Goal: Transaction & Acquisition: Purchase product/service

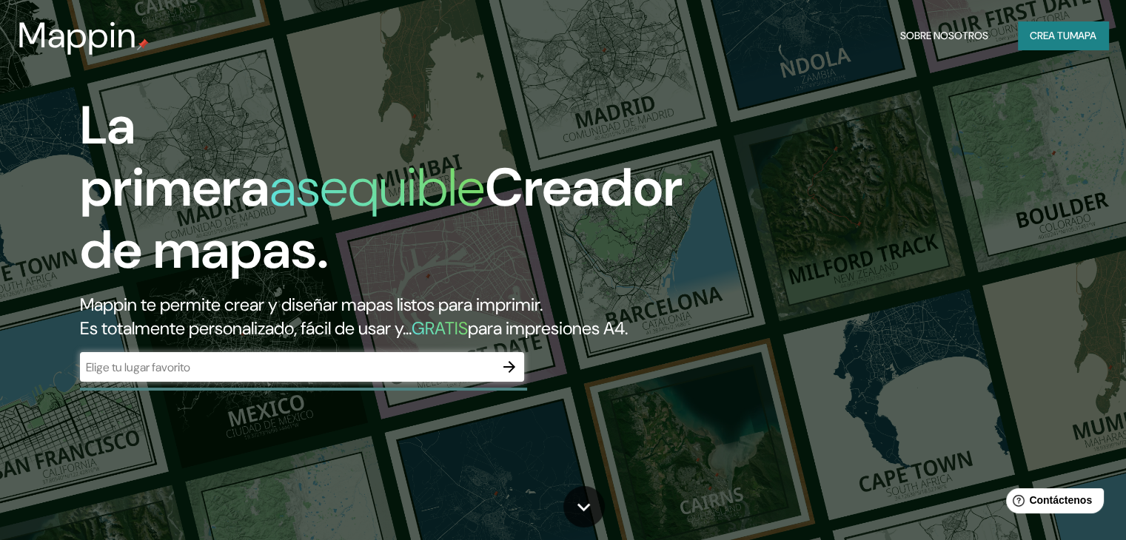
click at [511, 373] on icon "button" at bounding box center [509, 367] width 12 height 12
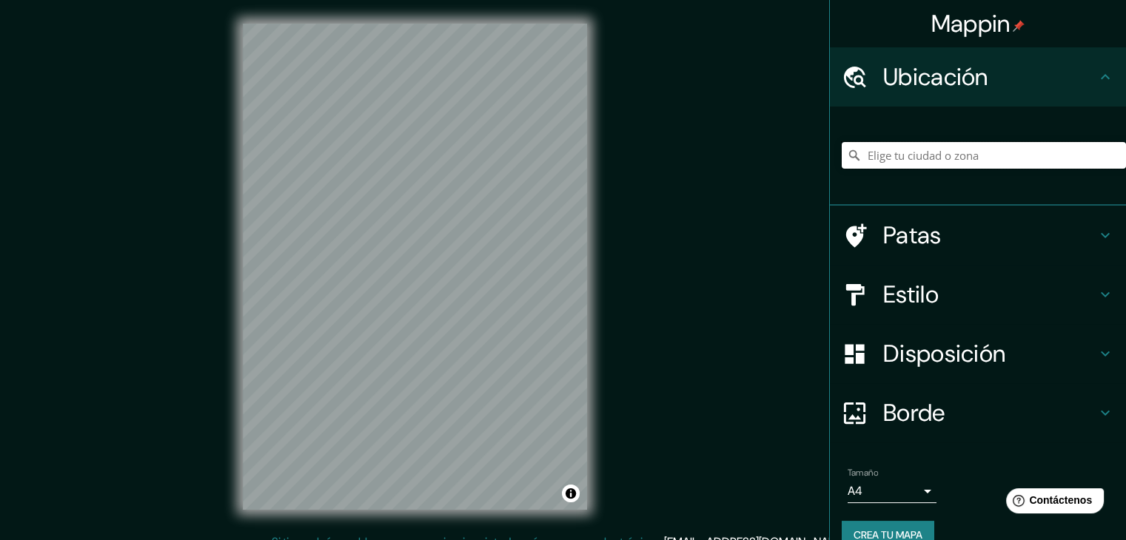
click at [927, 152] on input "Elige tu ciudad o zona" at bounding box center [984, 155] width 284 height 27
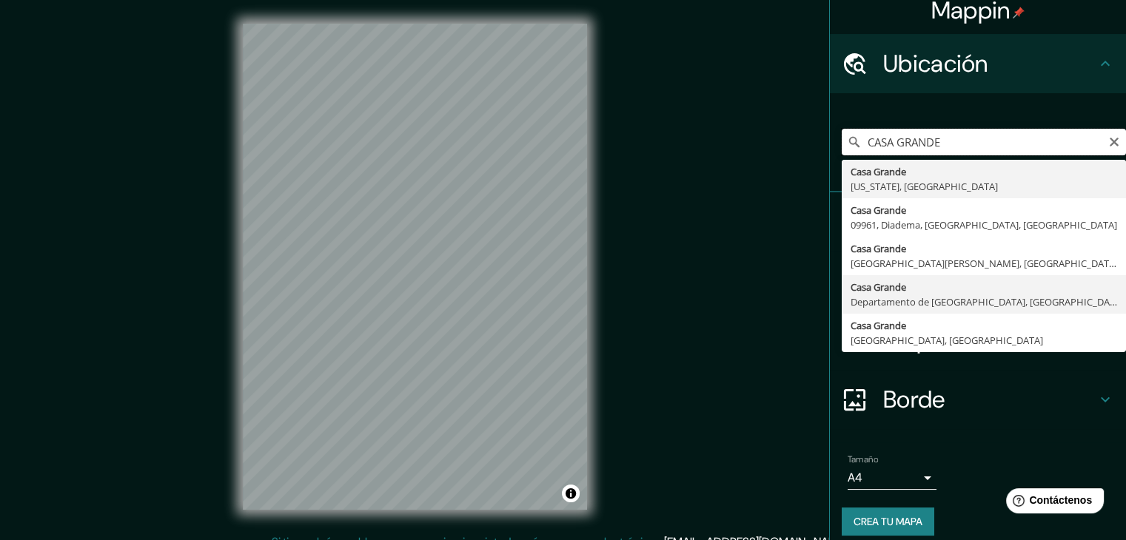
scroll to position [26, 0]
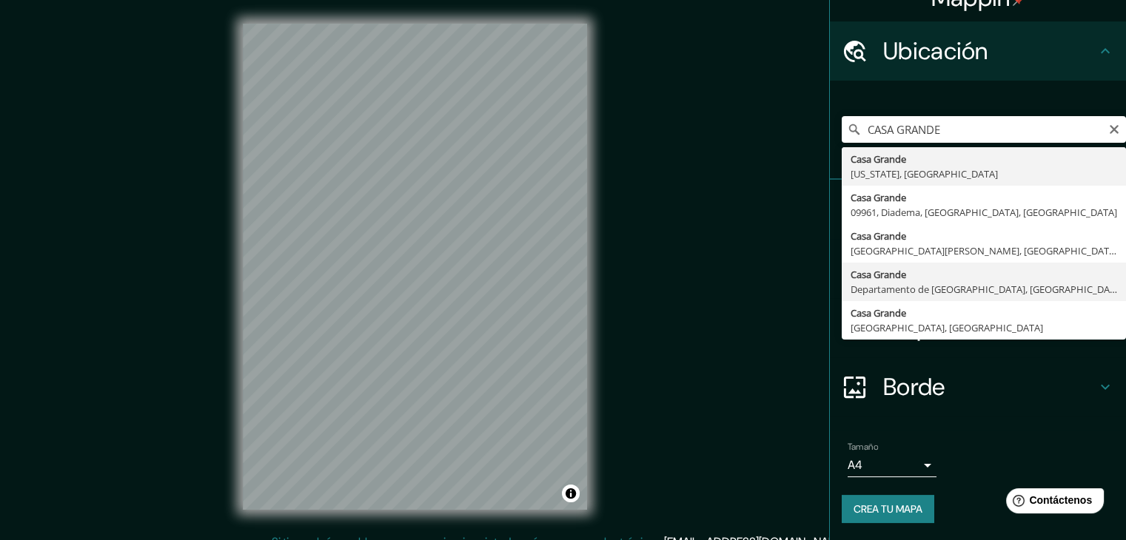
type input "[GEOGRAPHIC_DATA], [GEOGRAPHIC_DATA], [GEOGRAPHIC_DATA]"
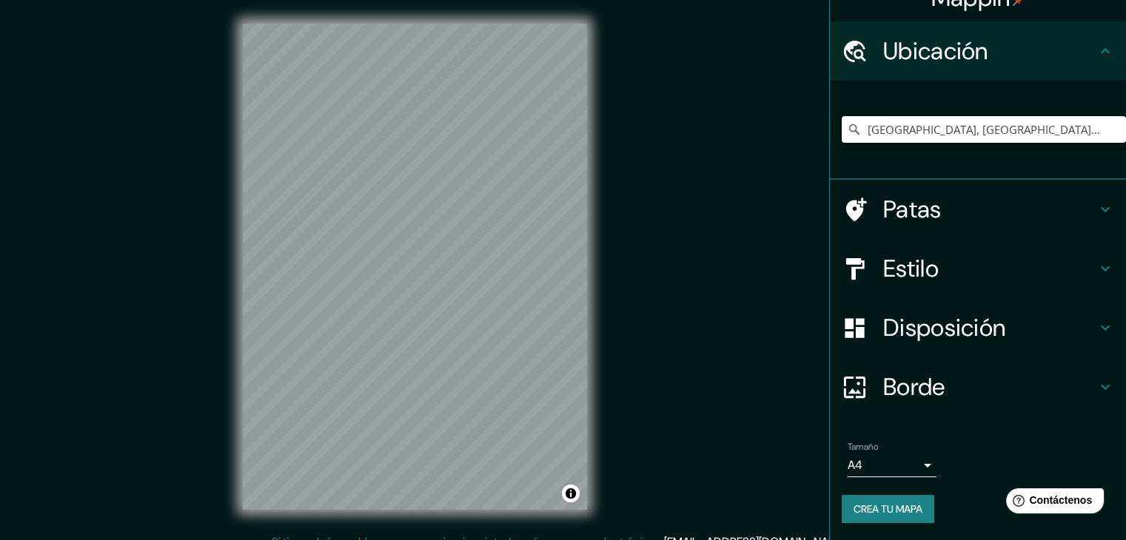
scroll to position [0, 0]
click at [896, 253] on font "Estilo" at bounding box center [911, 268] width 56 height 31
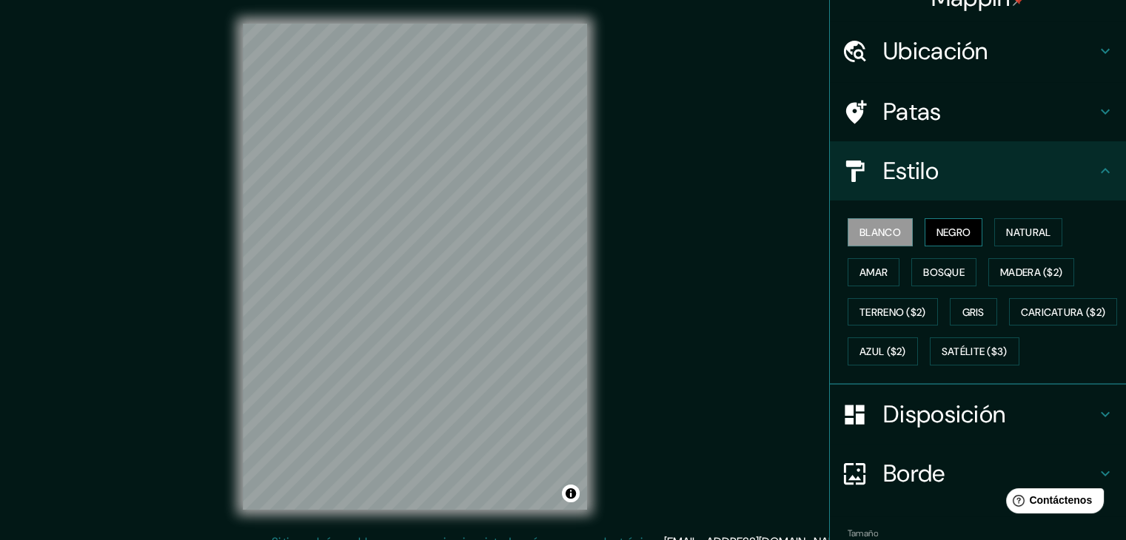
click at [953, 235] on font "Negro" at bounding box center [953, 232] width 35 height 13
click at [1027, 235] on font "Natural" at bounding box center [1028, 232] width 44 height 13
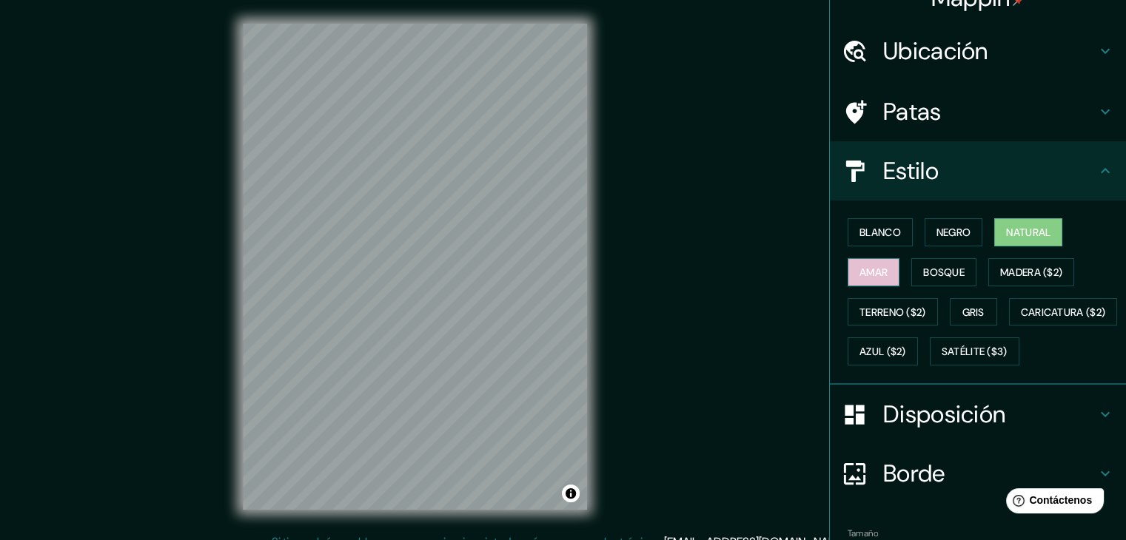
click at [868, 277] on font "Amar" at bounding box center [873, 272] width 28 height 13
click at [931, 274] on font "Bosque" at bounding box center [943, 272] width 41 height 13
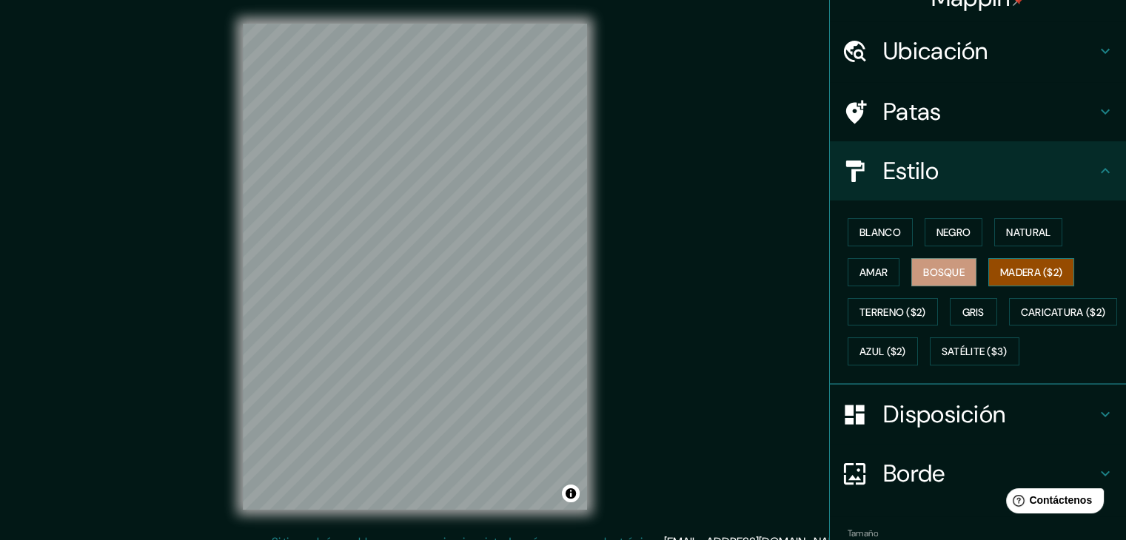
click at [1033, 264] on font "Madera ($2)" at bounding box center [1031, 272] width 62 height 19
click at [897, 308] on font "Terreno ($2)" at bounding box center [892, 312] width 67 height 13
click at [1003, 276] on font "Madera ($2)" at bounding box center [1031, 272] width 62 height 13
click at [982, 306] on button "Gris" at bounding box center [973, 312] width 47 height 28
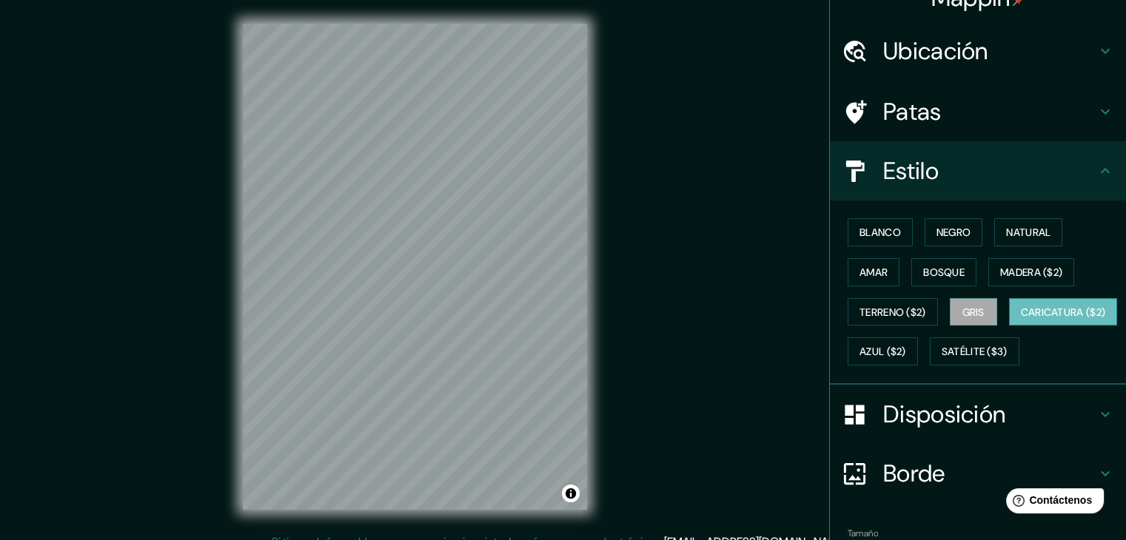
click at [1021, 319] on font "Caricatura ($2)" at bounding box center [1063, 312] width 85 height 13
click at [1002, 364] on div "Blanco Negro Natural Amar Bosque Madera ($2) Terreno ($2) Gris Caricatura ($2) …" at bounding box center [984, 291] width 284 height 159
click at [906, 346] on font "Azul ($2)" at bounding box center [882, 352] width 47 height 13
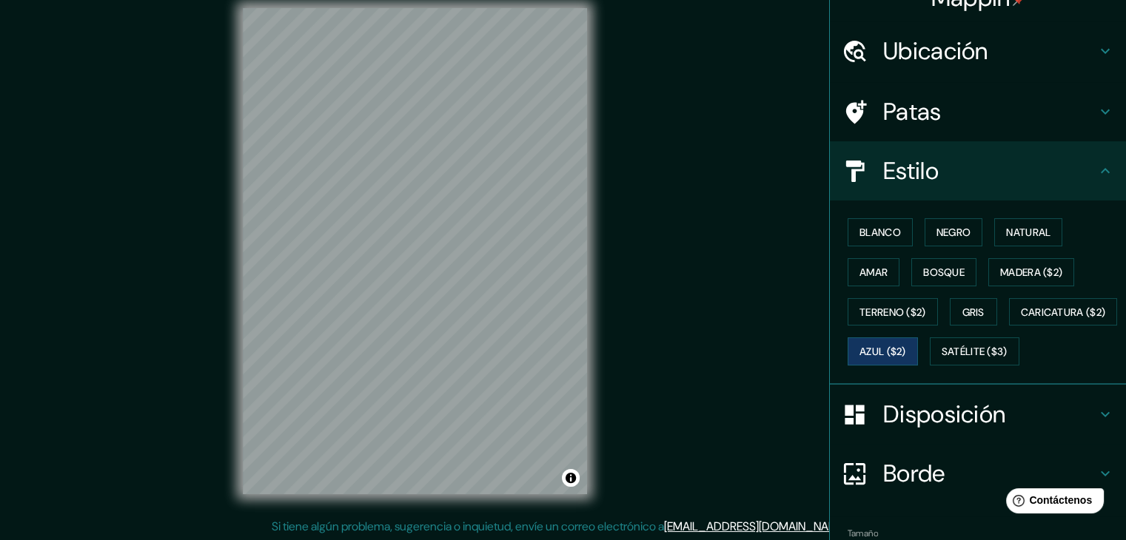
scroll to position [17, 0]
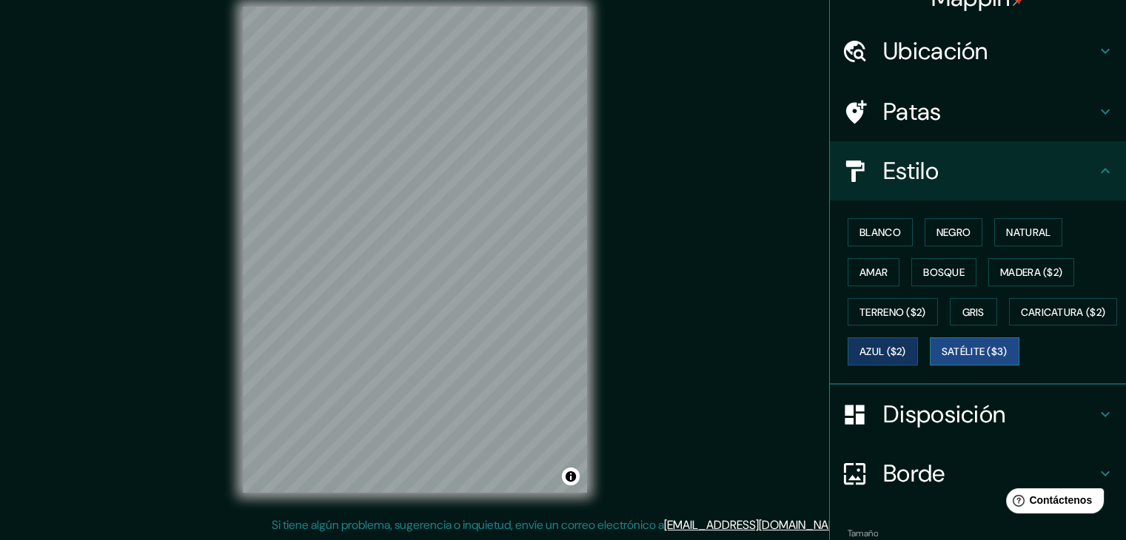
click at [942, 359] on font "Satélite ($3)" at bounding box center [975, 352] width 66 height 13
click at [947, 232] on font "Negro" at bounding box center [953, 232] width 35 height 13
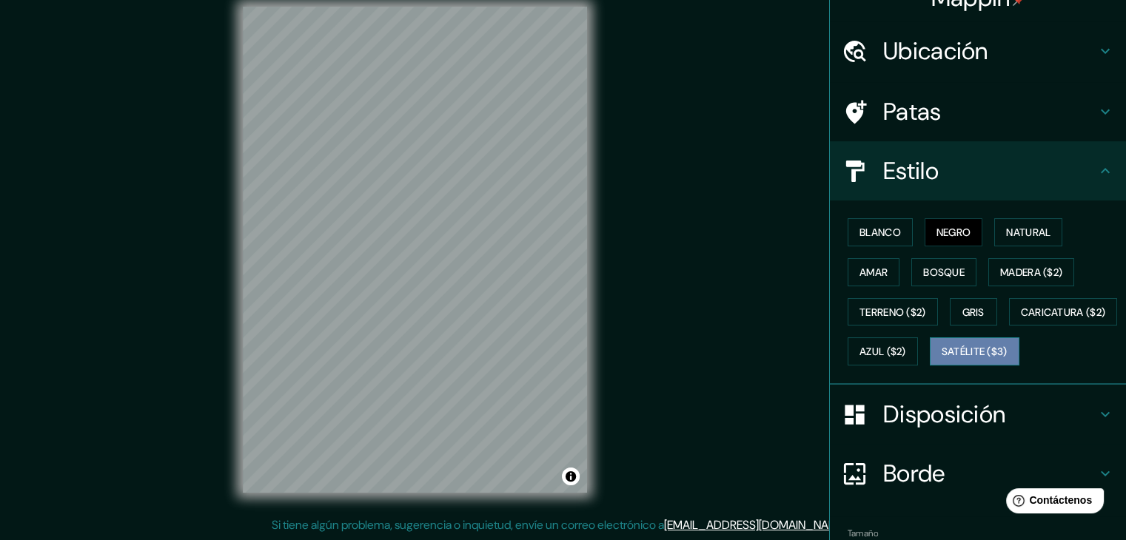
click at [942, 359] on font "Satélite ($3)" at bounding box center [975, 352] width 66 height 13
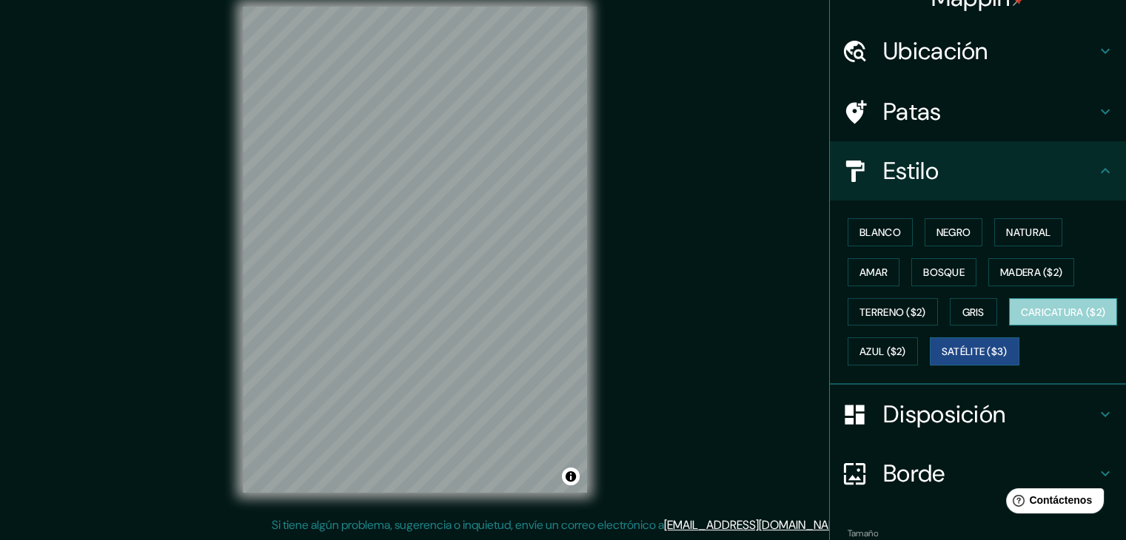
click at [1021, 322] on font "Caricatura ($2)" at bounding box center [1063, 312] width 85 height 19
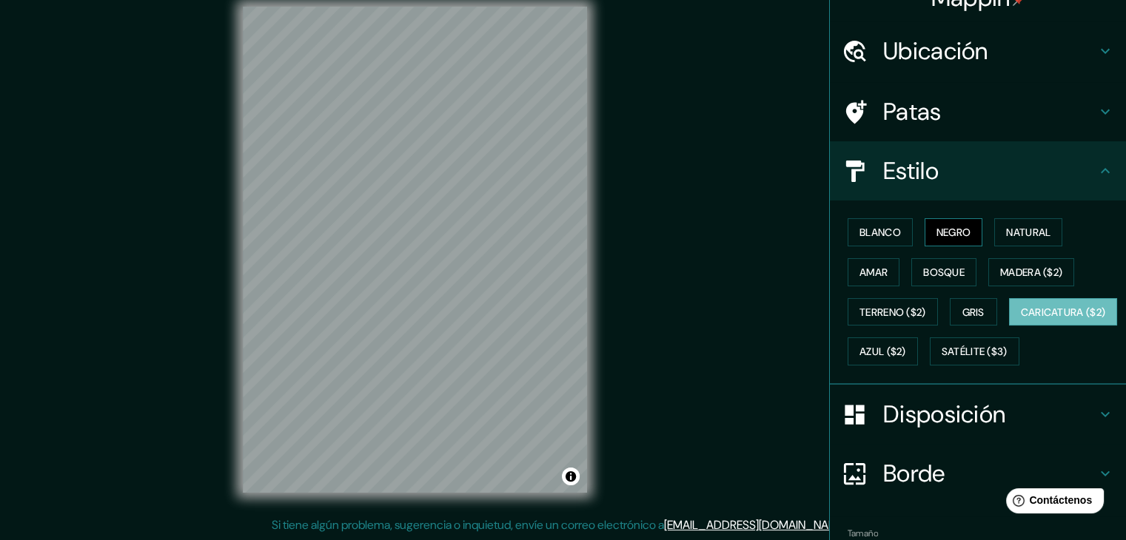
click at [945, 232] on font "Negro" at bounding box center [953, 232] width 35 height 13
click at [1013, 221] on button "Natural" at bounding box center [1028, 232] width 68 height 28
click at [965, 228] on button "Negro" at bounding box center [954, 232] width 58 height 28
click at [876, 232] on font "Blanco" at bounding box center [879, 232] width 41 height 13
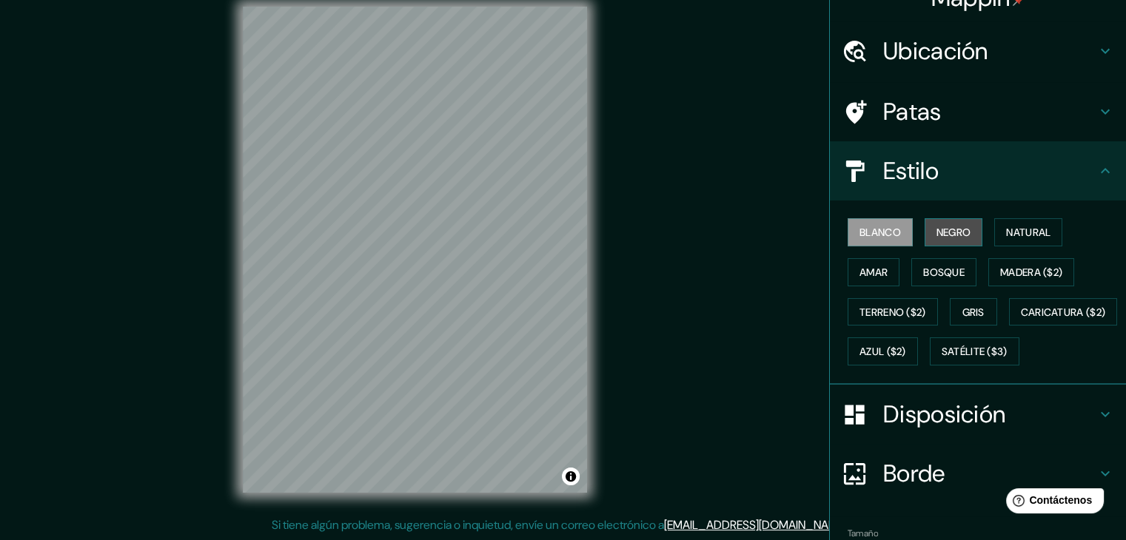
click at [961, 221] on button "Negro" at bounding box center [954, 232] width 58 height 28
click at [874, 238] on font "Blanco" at bounding box center [879, 232] width 41 height 13
click at [1096, 172] on icon at bounding box center [1105, 171] width 18 height 18
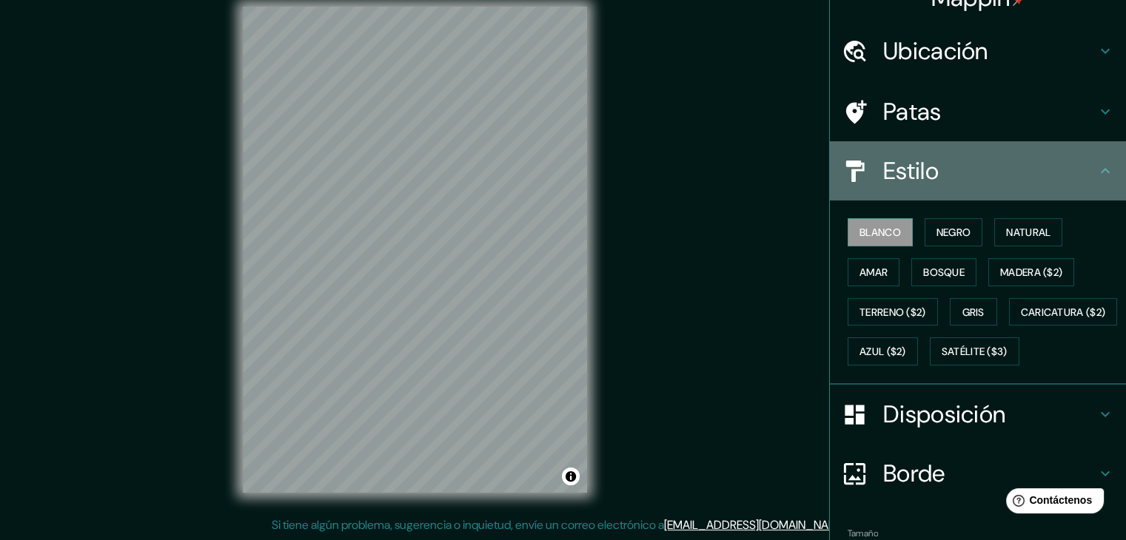
click at [1096, 168] on icon at bounding box center [1105, 171] width 18 height 18
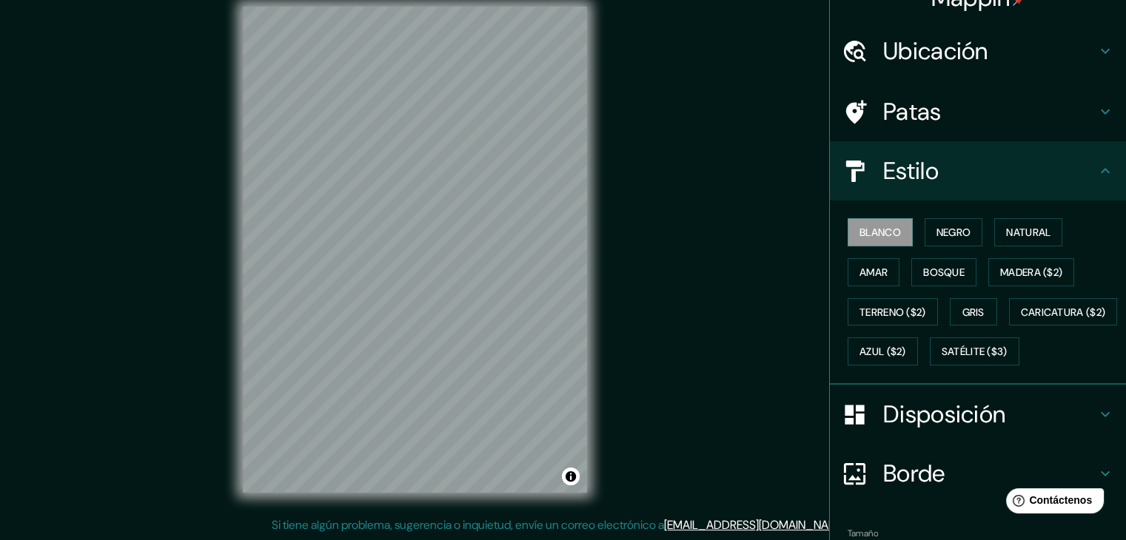
click at [830, 178] on div "Estilo" at bounding box center [978, 170] width 296 height 59
click at [867, 156] on div "Estilo" at bounding box center [978, 170] width 296 height 59
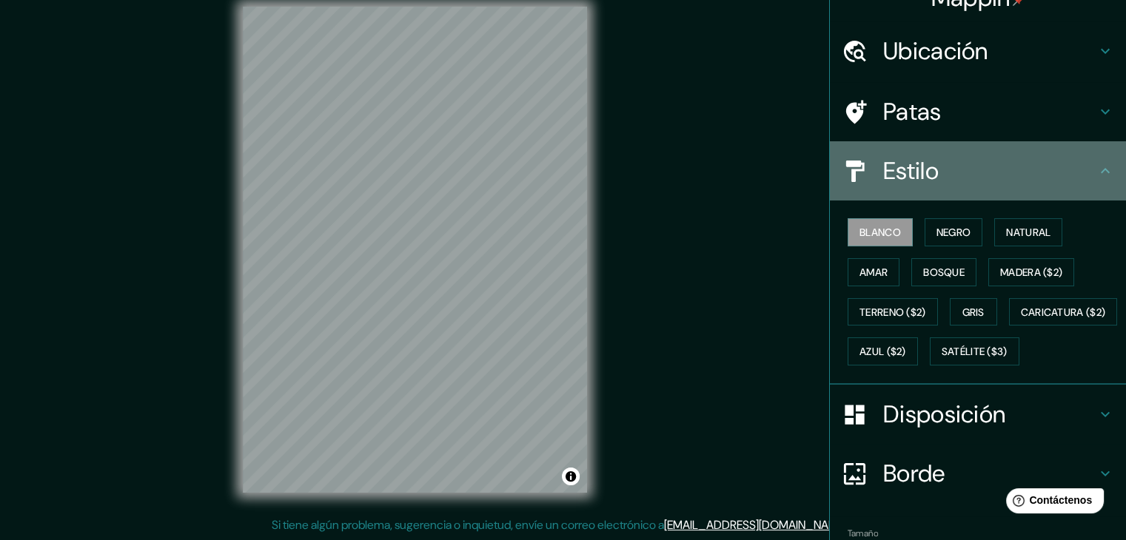
click at [1096, 172] on icon at bounding box center [1105, 171] width 18 height 18
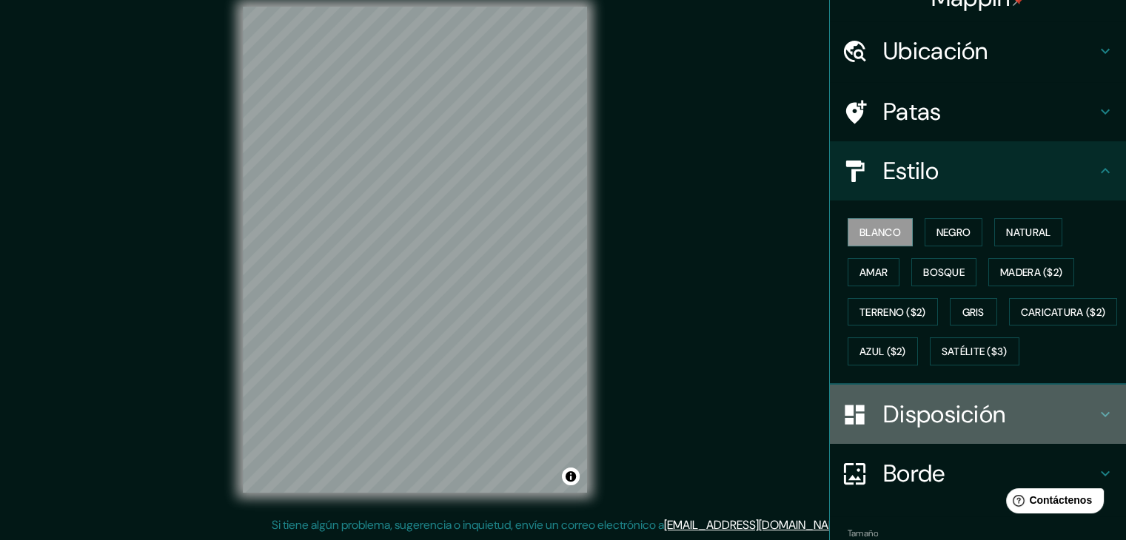
click at [1096, 423] on icon at bounding box center [1105, 415] width 18 height 18
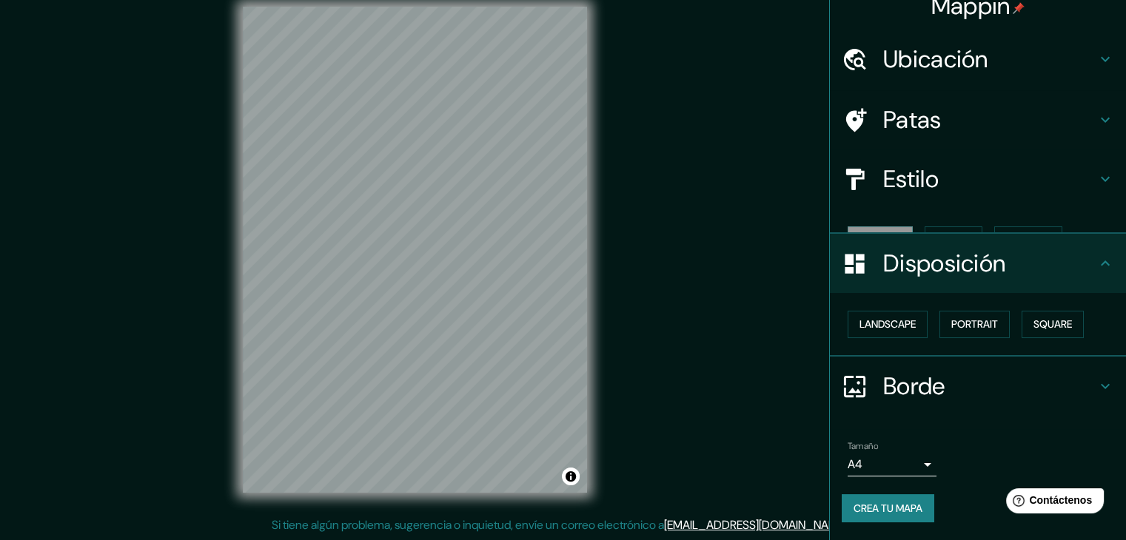
scroll to position [0, 0]
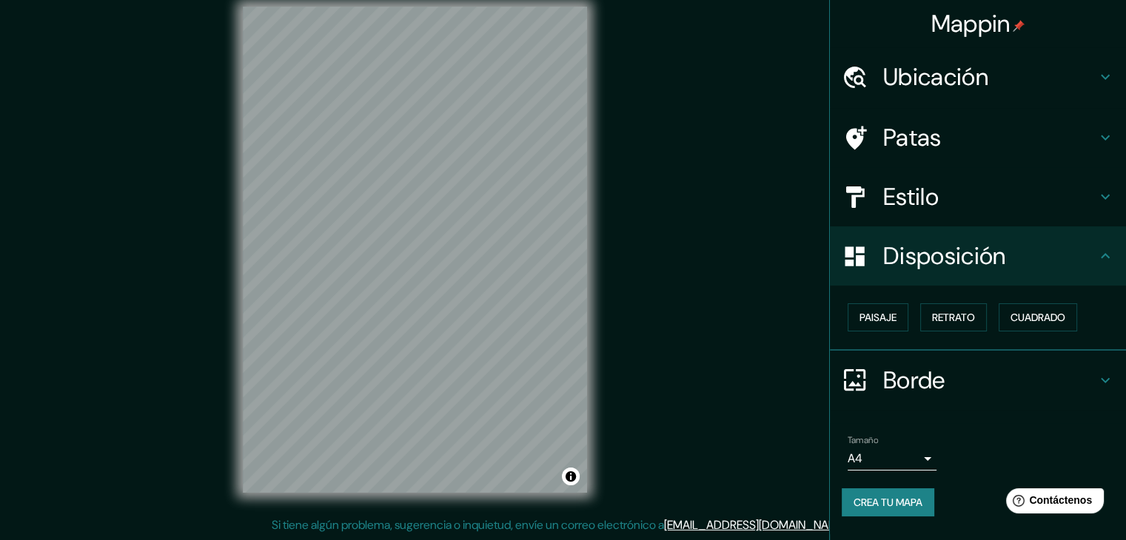
click at [1107, 372] on icon at bounding box center [1105, 381] width 18 height 18
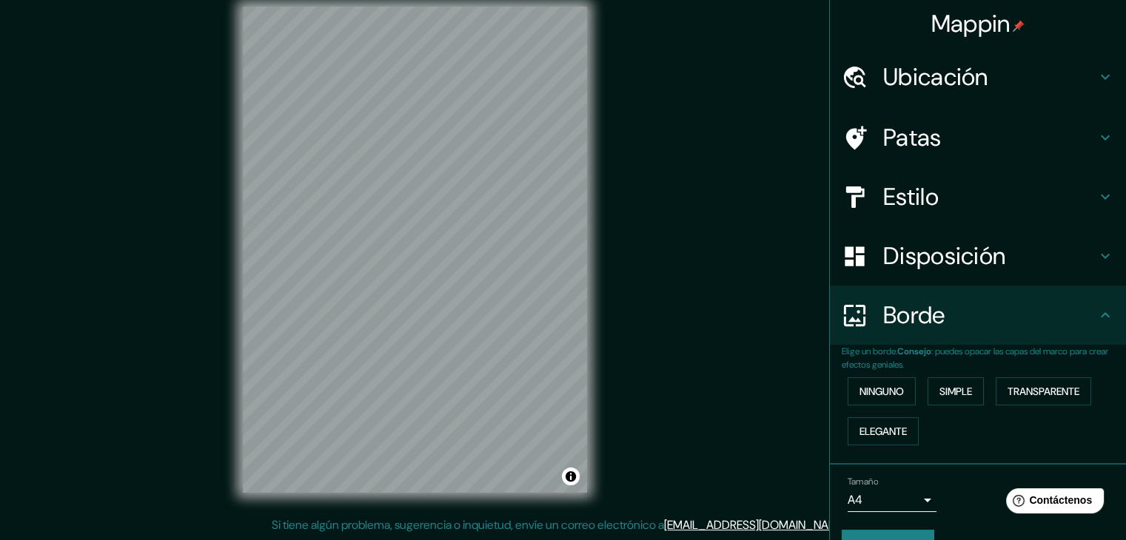
click at [876, 494] on body "Mappin Ubicación [GEOGRAPHIC_DATA], [GEOGRAPHIC_DATA], [GEOGRAPHIC_DATA] Patas …" at bounding box center [563, 253] width 1126 height 540
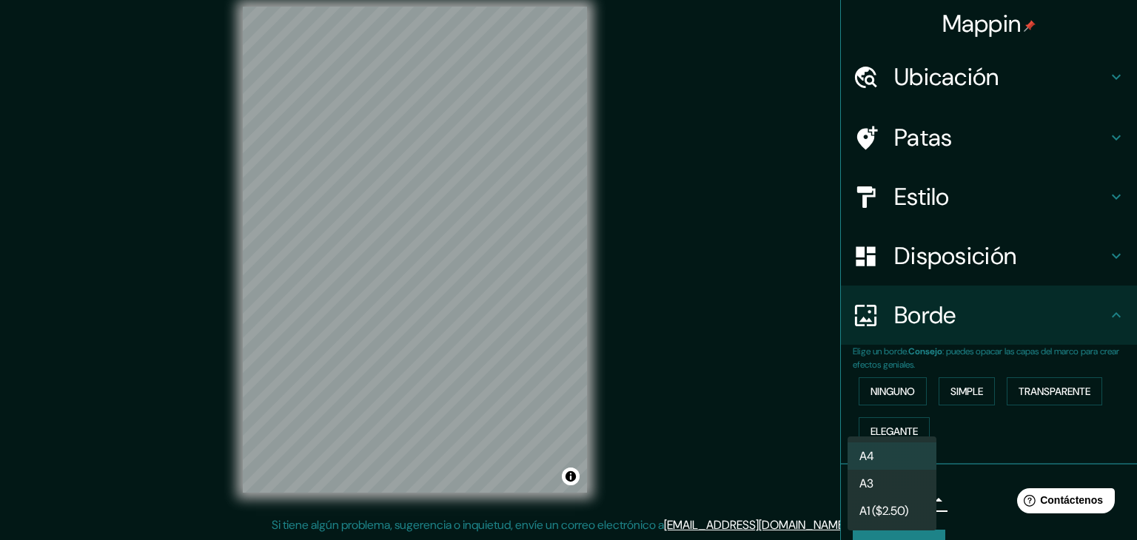
click at [879, 484] on li "A3" at bounding box center [892, 483] width 89 height 27
type input "a4"
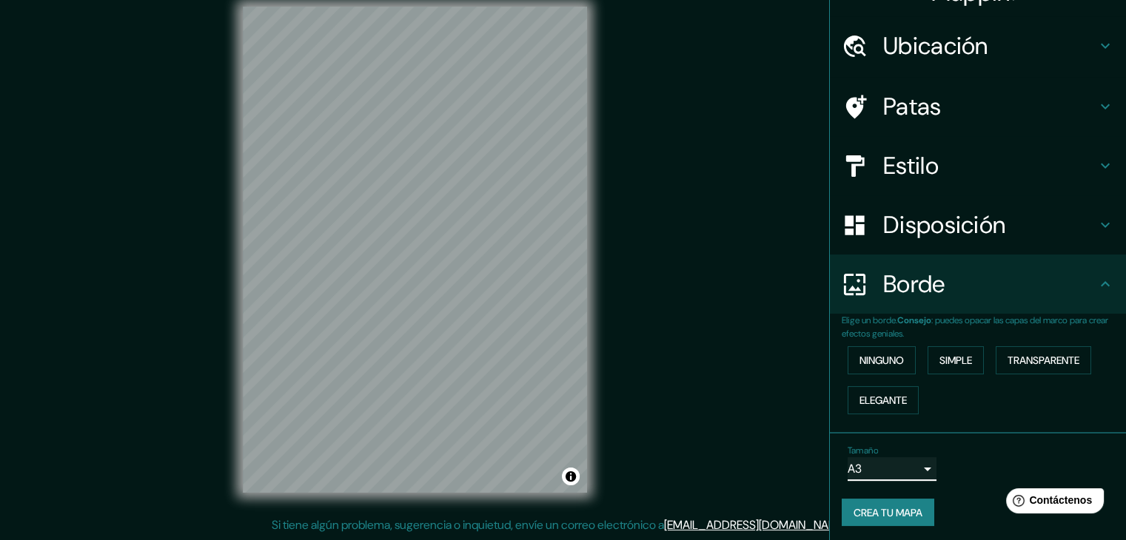
scroll to position [33, 0]
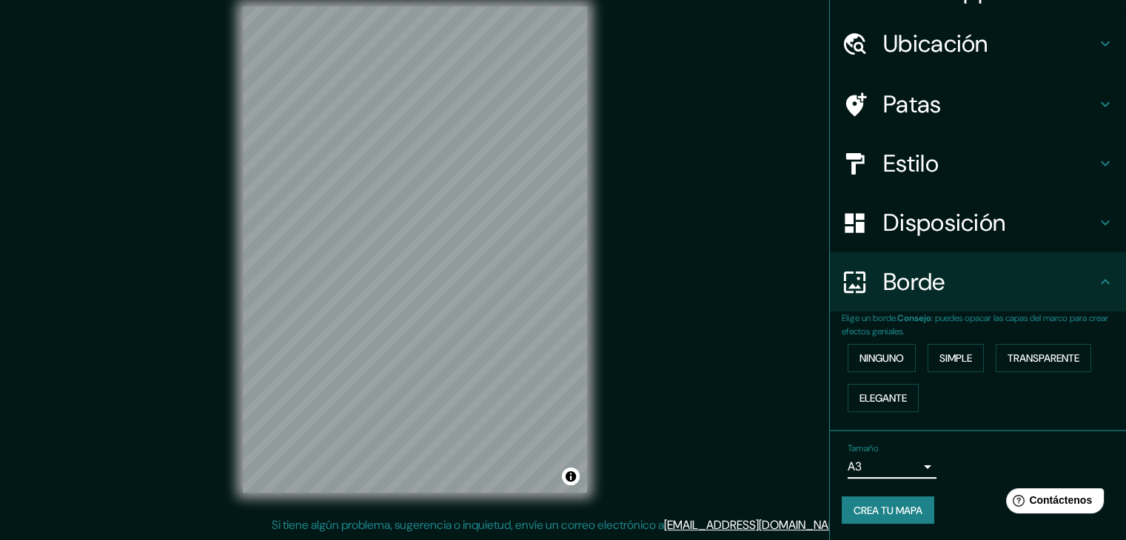
click at [887, 511] on font "Crea tu mapa" at bounding box center [887, 510] width 69 height 13
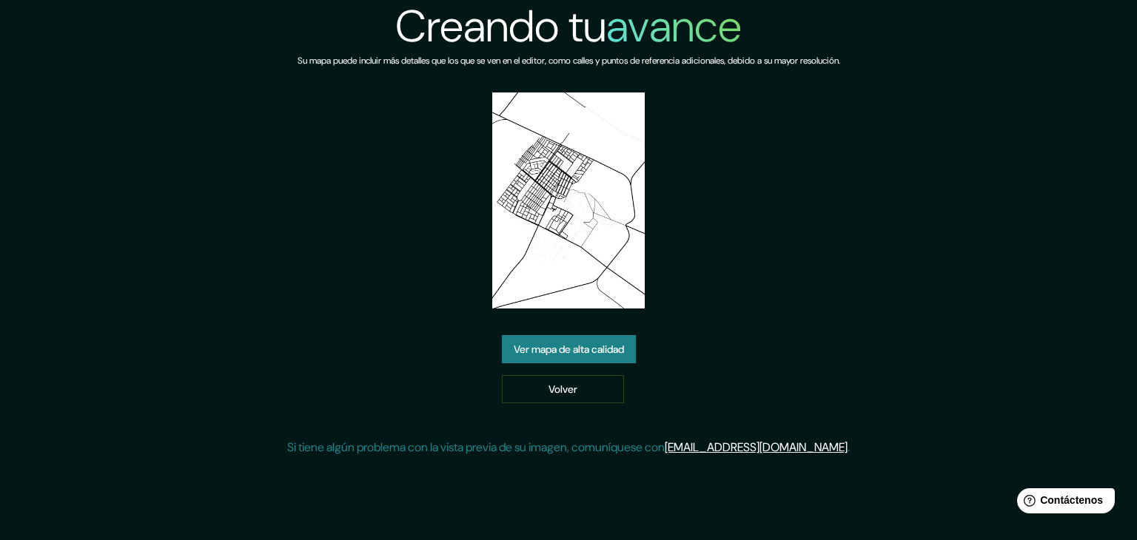
click at [584, 352] on font "Ver mapa de alta calidad" at bounding box center [569, 349] width 110 height 13
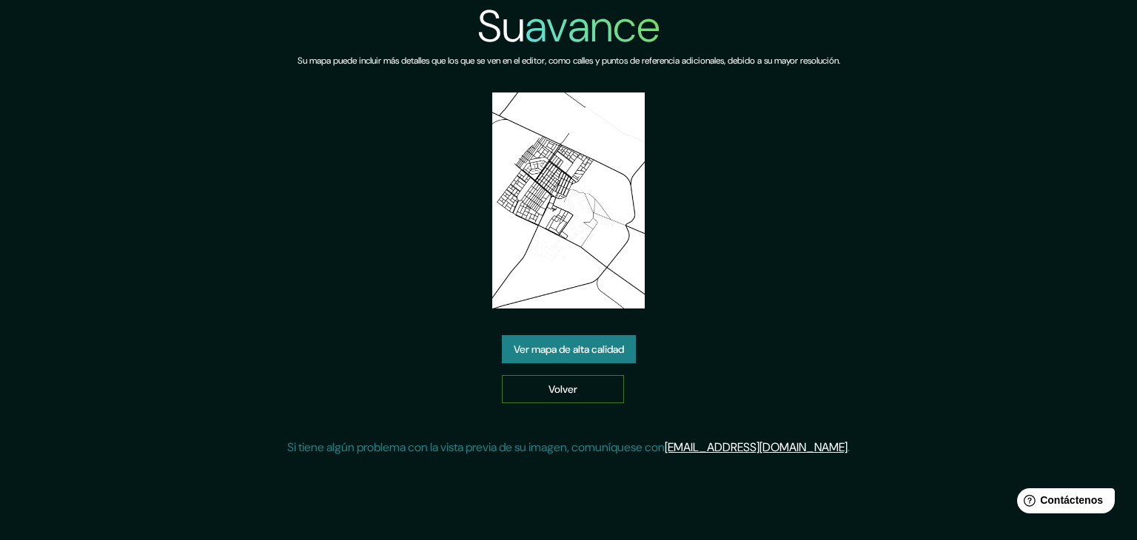
click at [591, 397] on link "Volver" at bounding box center [563, 389] width 122 height 28
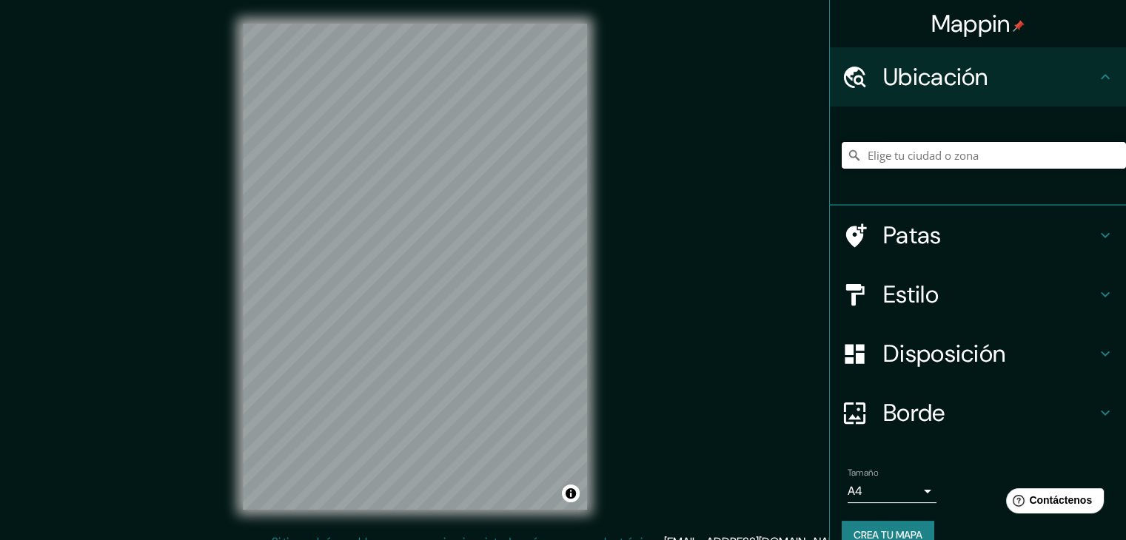
click at [922, 164] on input "Elige tu ciudad o zona" at bounding box center [984, 155] width 284 height 27
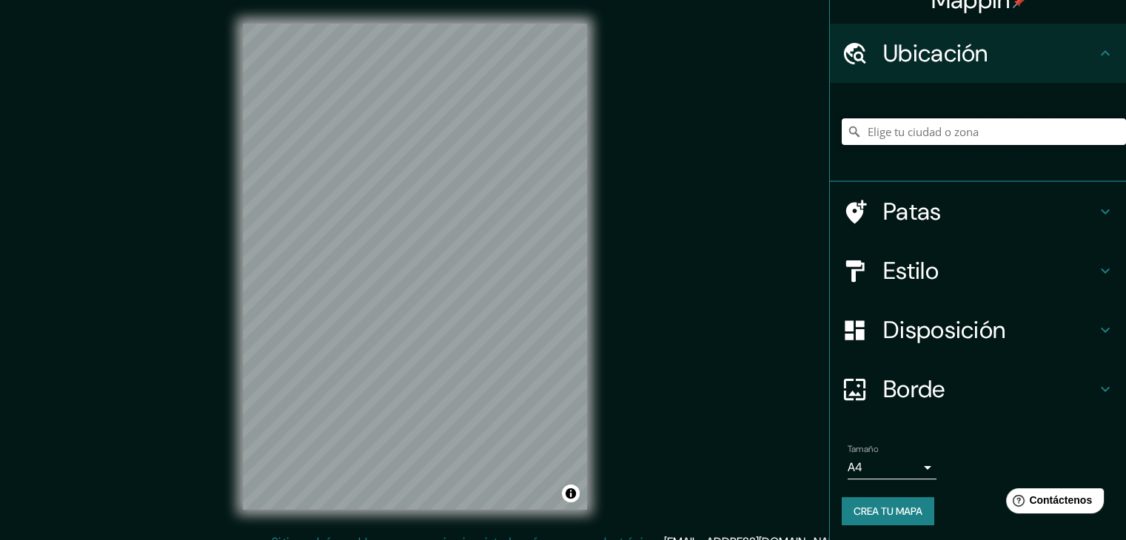
scroll to position [26, 0]
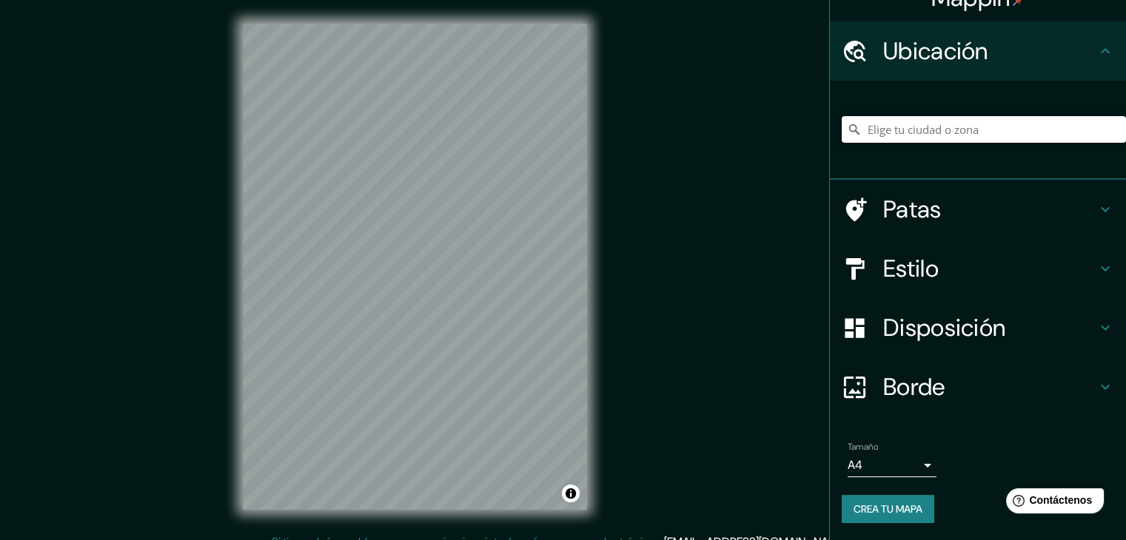
click at [958, 132] on input "Elige tu ciudad o zona" at bounding box center [984, 129] width 284 height 27
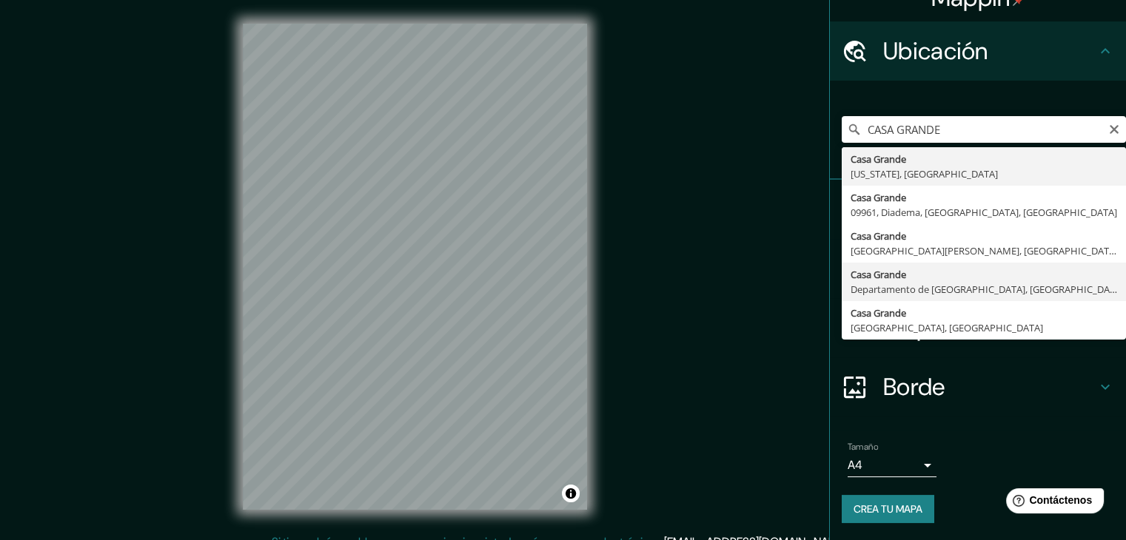
type input "[GEOGRAPHIC_DATA], [GEOGRAPHIC_DATA], [GEOGRAPHIC_DATA]"
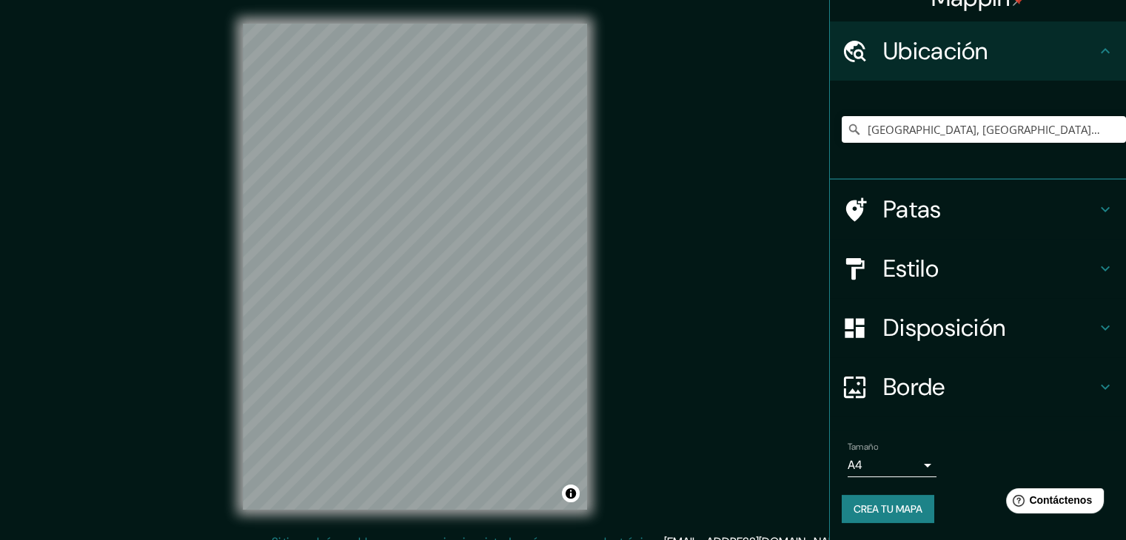
click at [918, 268] on font "Estilo" at bounding box center [911, 268] width 56 height 31
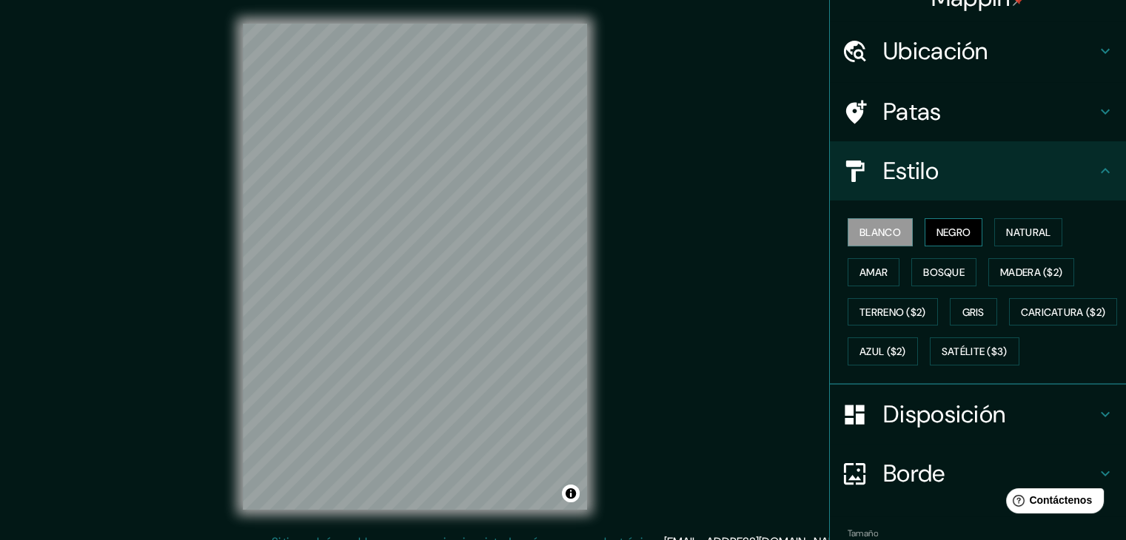
click at [941, 224] on font "Negro" at bounding box center [953, 232] width 35 height 19
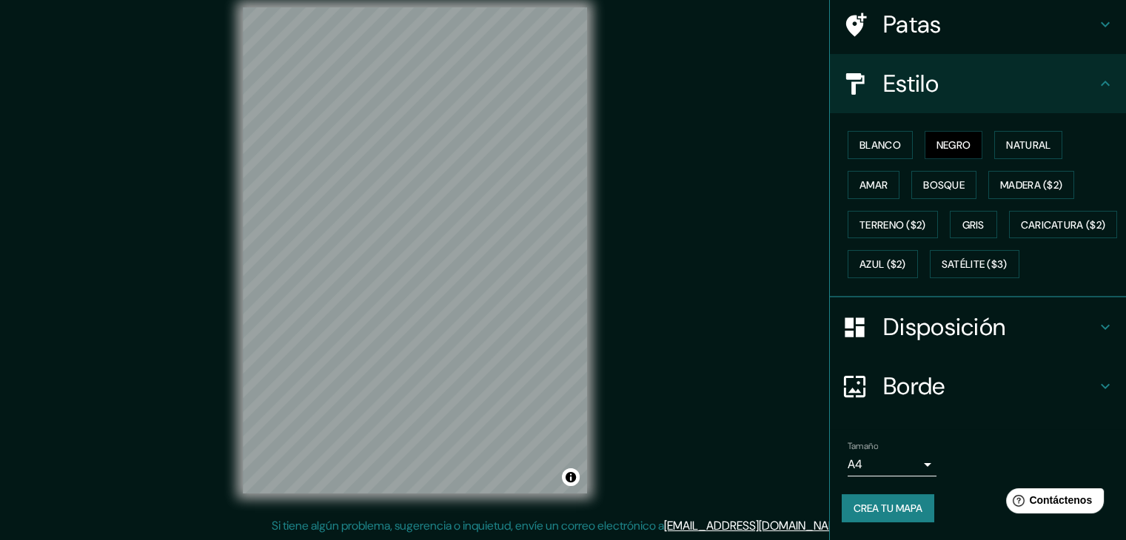
scroll to position [17, 0]
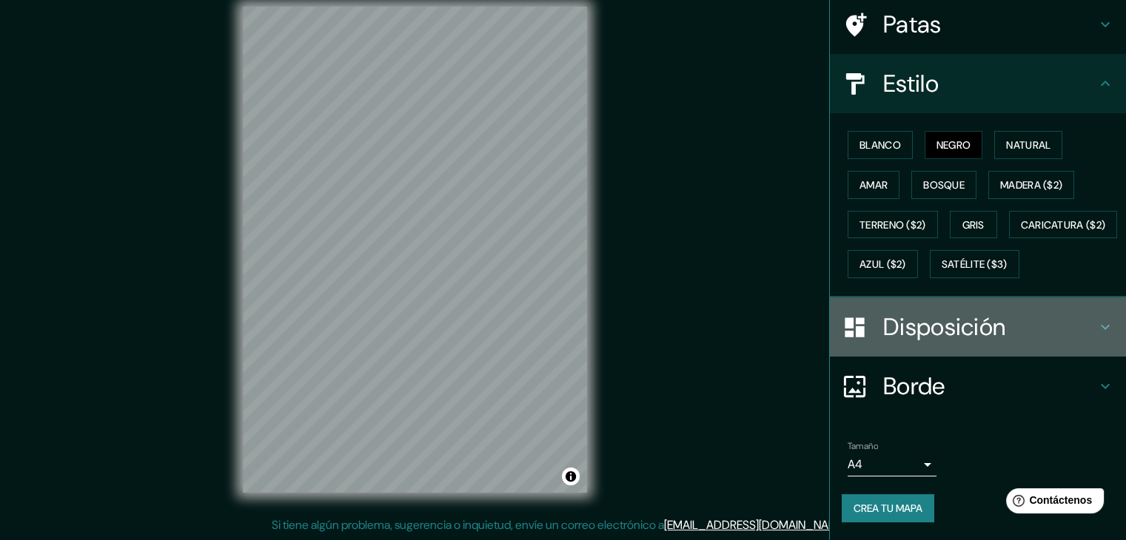
click at [965, 343] on div "Disposición" at bounding box center [978, 327] width 296 height 59
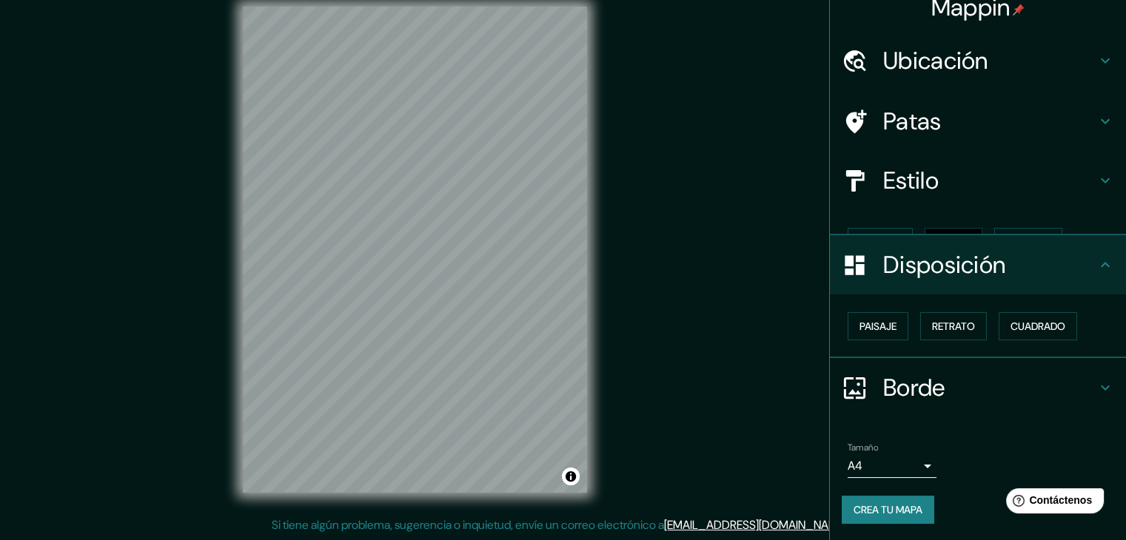
scroll to position [0, 0]
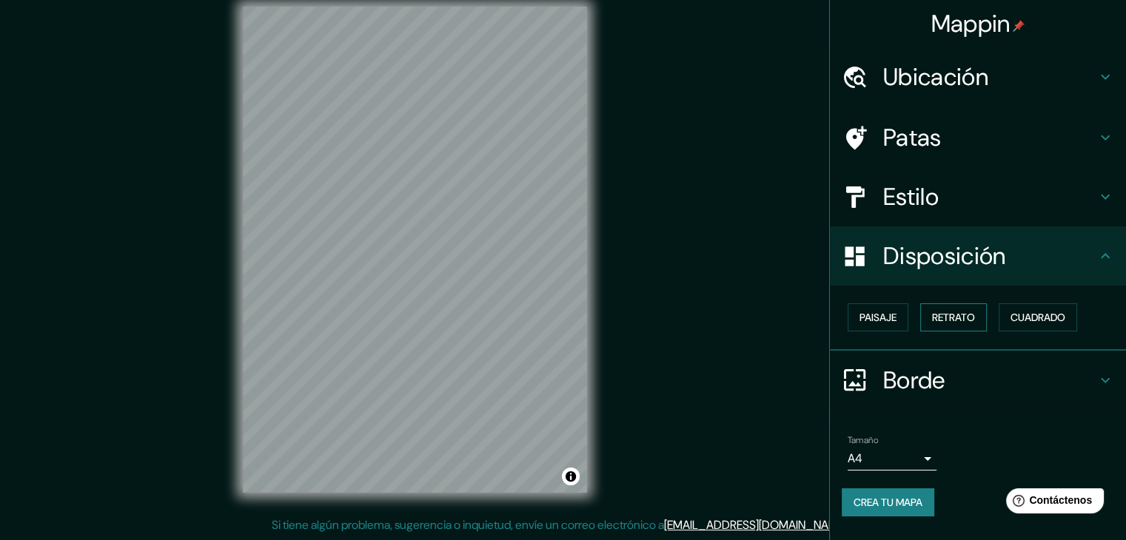
click at [970, 317] on font "Retrato" at bounding box center [953, 317] width 43 height 13
click at [896, 315] on font "Paisaje" at bounding box center [877, 317] width 37 height 13
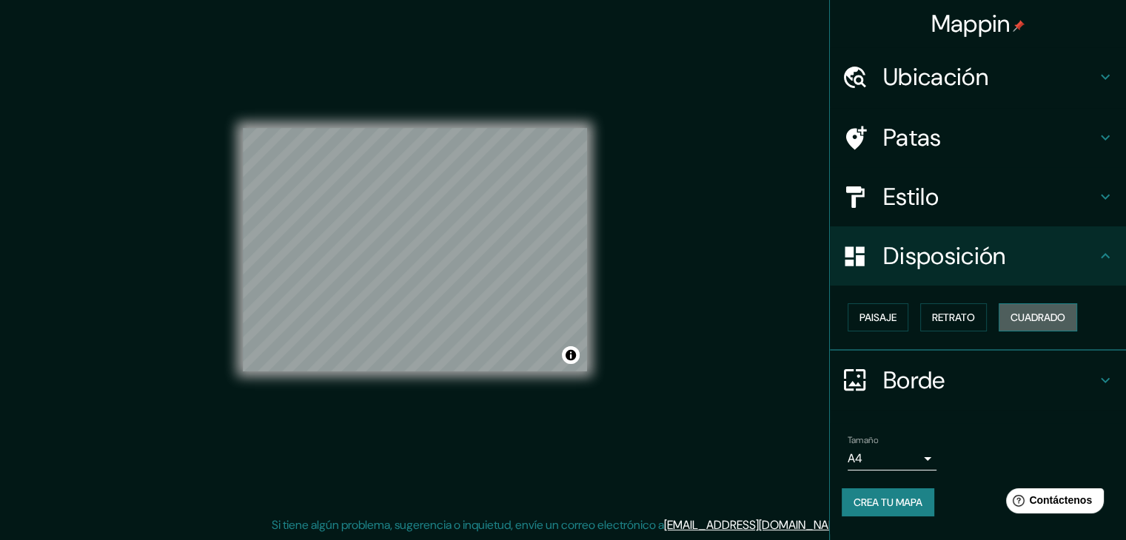
click at [1049, 309] on font "Cuadrado" at bounding box center [1037, 317] width 55 height 19
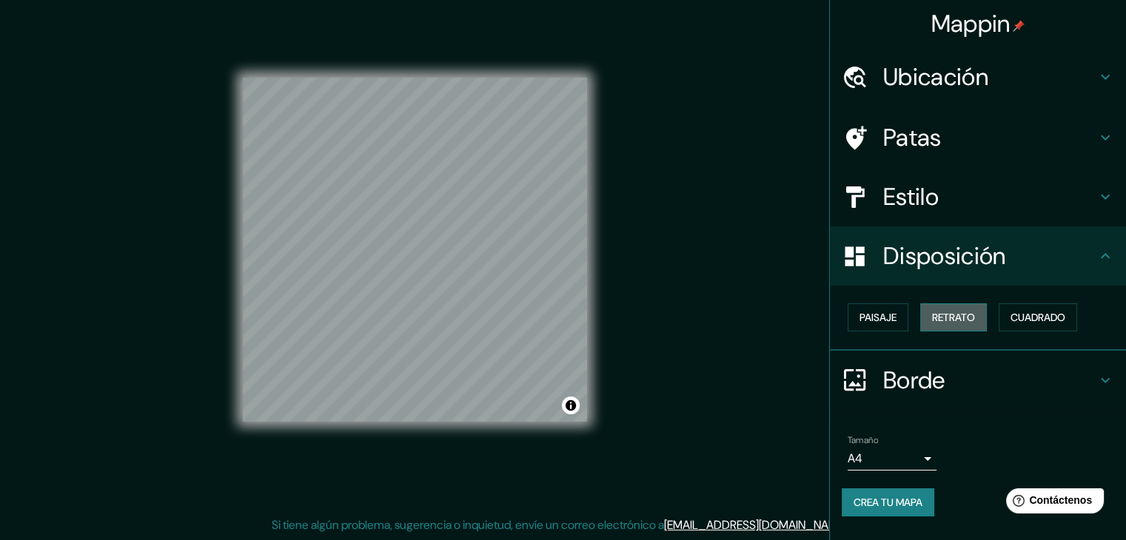
click at [930, 318] on button "Retrato" at bounding box center [953, 317] width 67 height 28
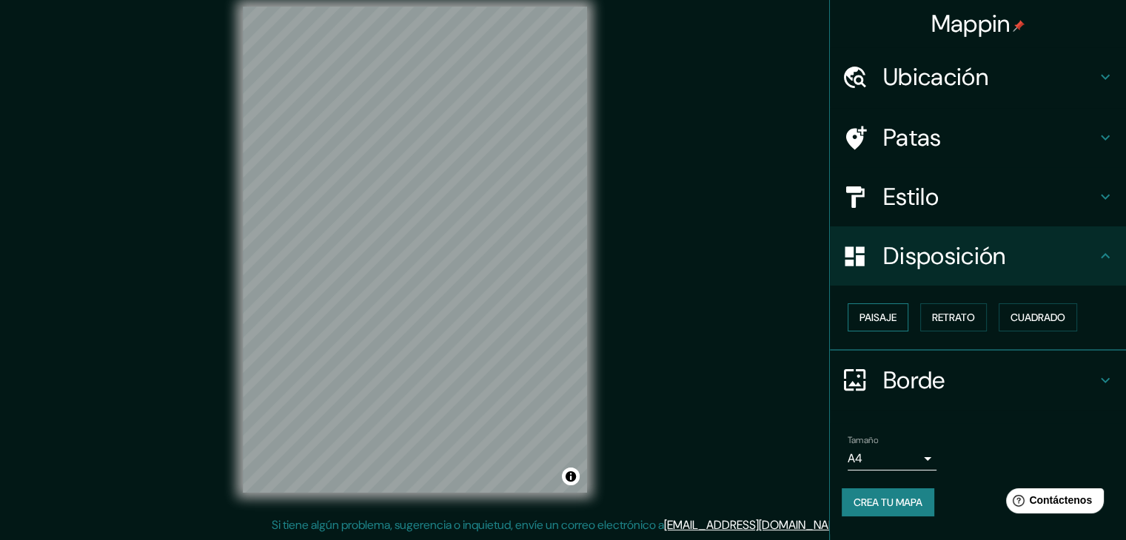
click at [896, 320] on font "Paisaje" at bounding box center [877, 317] width 37 height 13
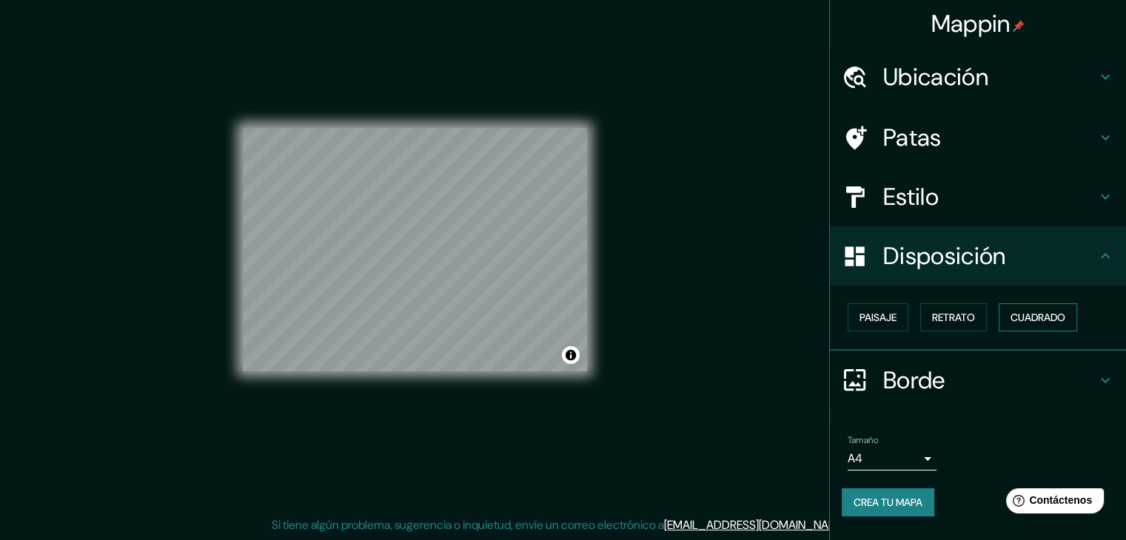
click at [1034, 319] on font "Cuadrado" at bounding box center [1037, 317] width 55 height 13
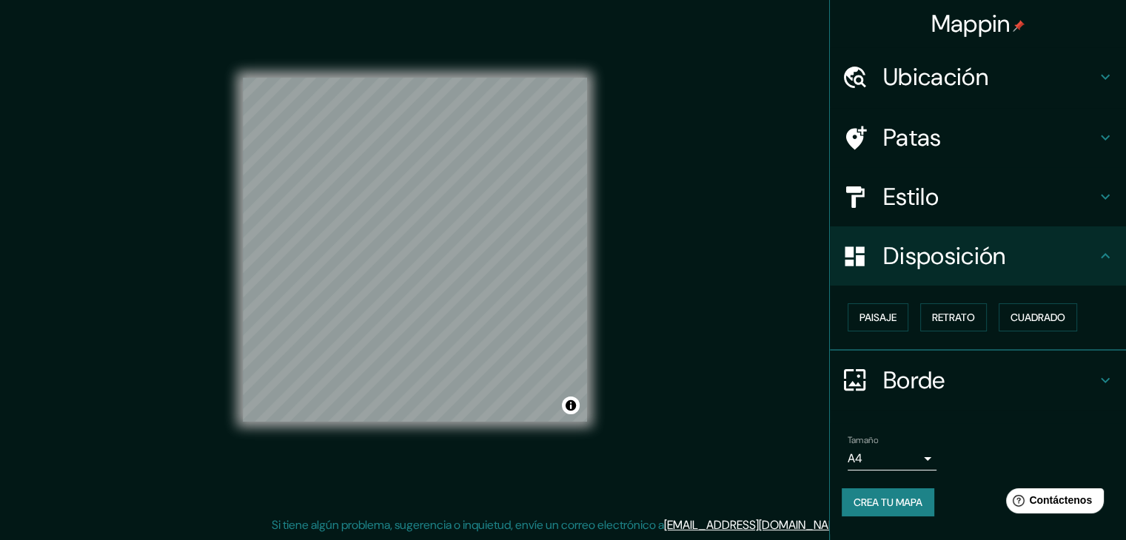
click at [951, 338] on div "Paisaje Retrato Cuadrado" at bounding box center [978, 318] width 296 height 65
click at [950, 332] on div "Paisaje Retrato Cuadrado" at bounding box center [984, 318] width 284 height 40
click at [950, 318] on font "Retrato" at bounding box center [953, 317] width 43 height 13
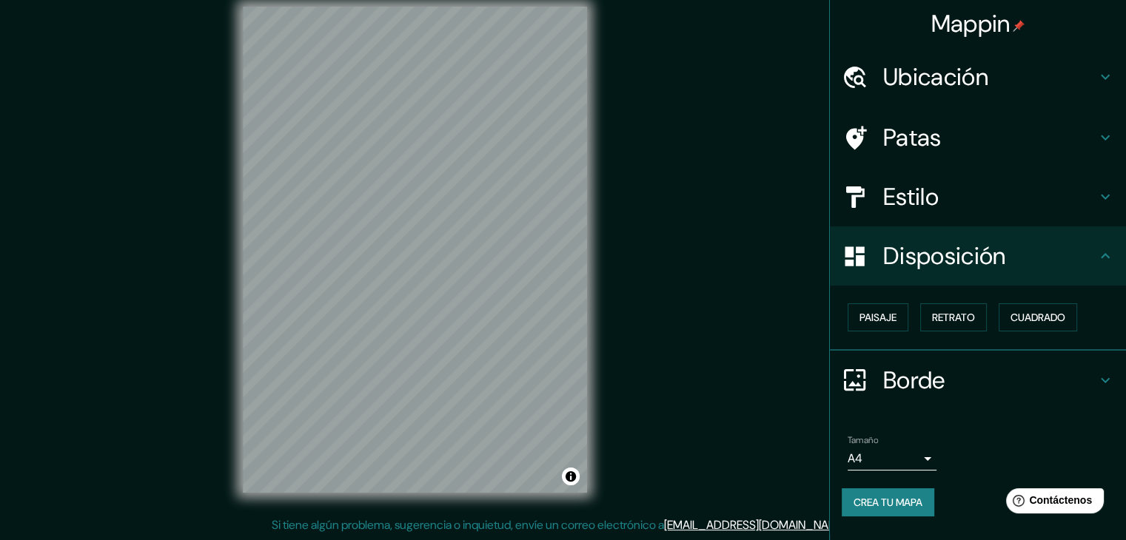
click at [1080, 264] on h4 "Disposición" at bounding box center [989, 256] width 213 height 30
click at [1098, 141] on icon at bounding box center [1105, 138] width 18 height 18
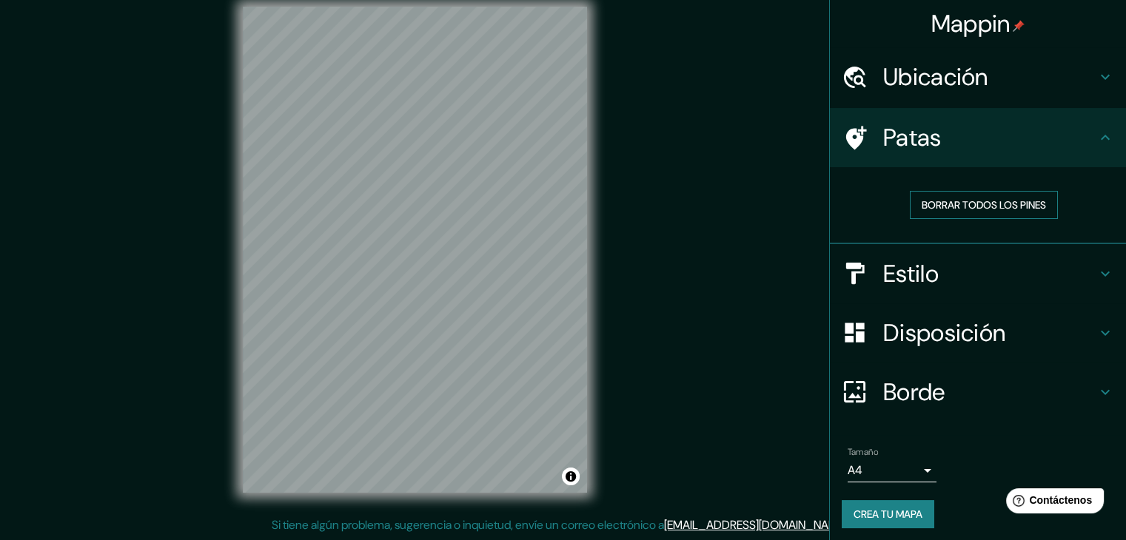
click at [1001, 200] on font "Borrar todos los pines" at bounding box center [984, 204] width 124 height 13
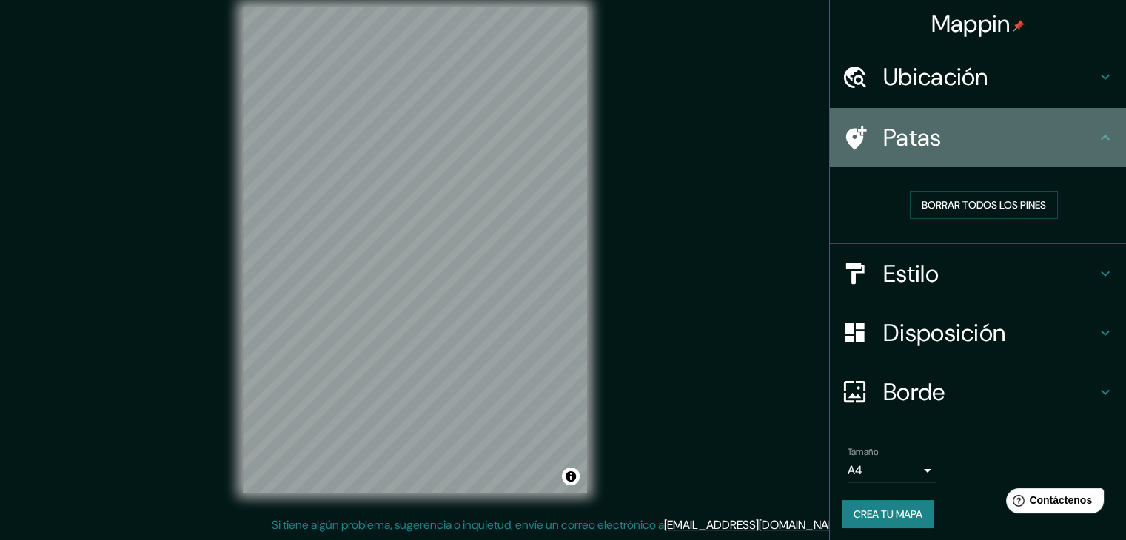
click at [1096, 136] on icon at bounding box center [1105, 138] width 18 height 18
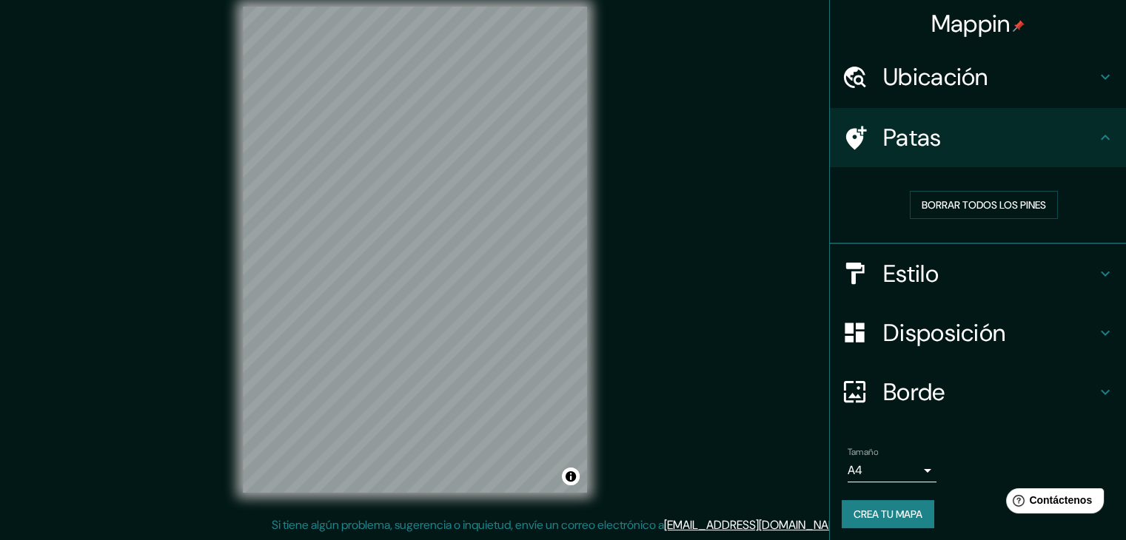
click at [1101, 137] on icon at bounding box center [1105, 137] width 9 height 5
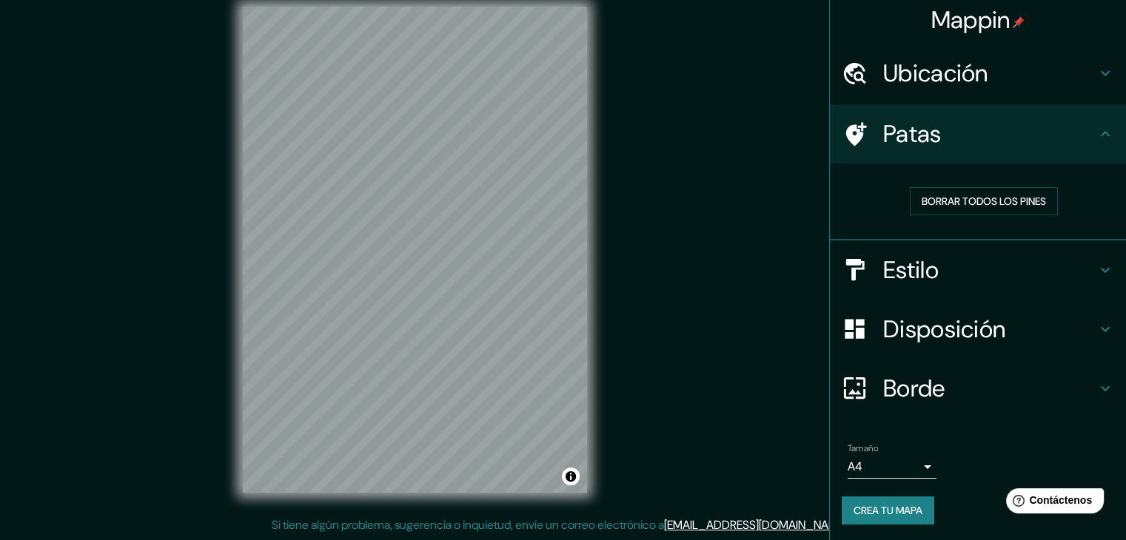
click at [1089, 377] on div "Borde" at bounding box center [978, 388] width 296 height 59
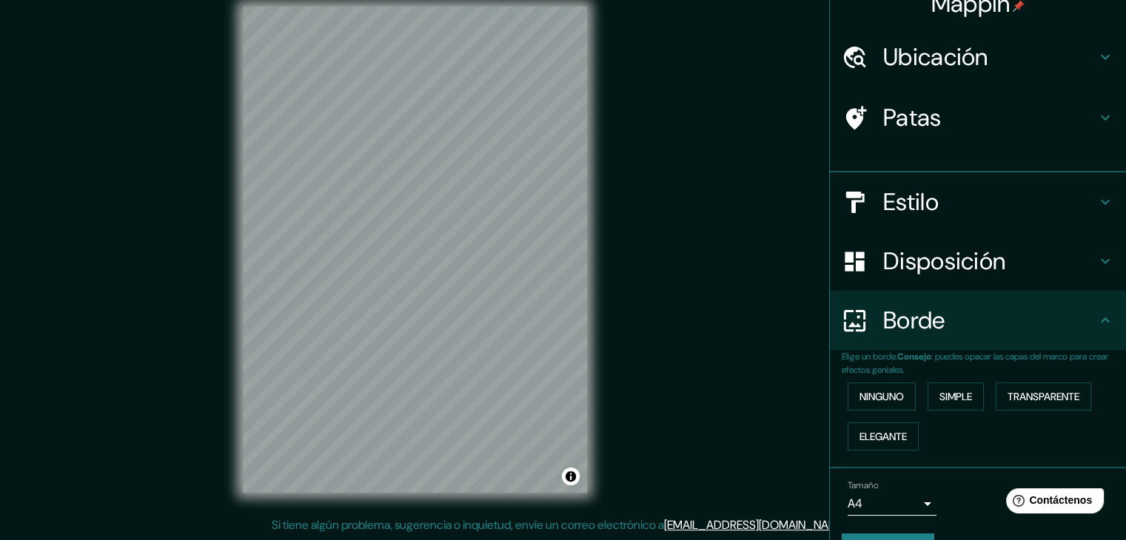
scroll to position [33, 0]
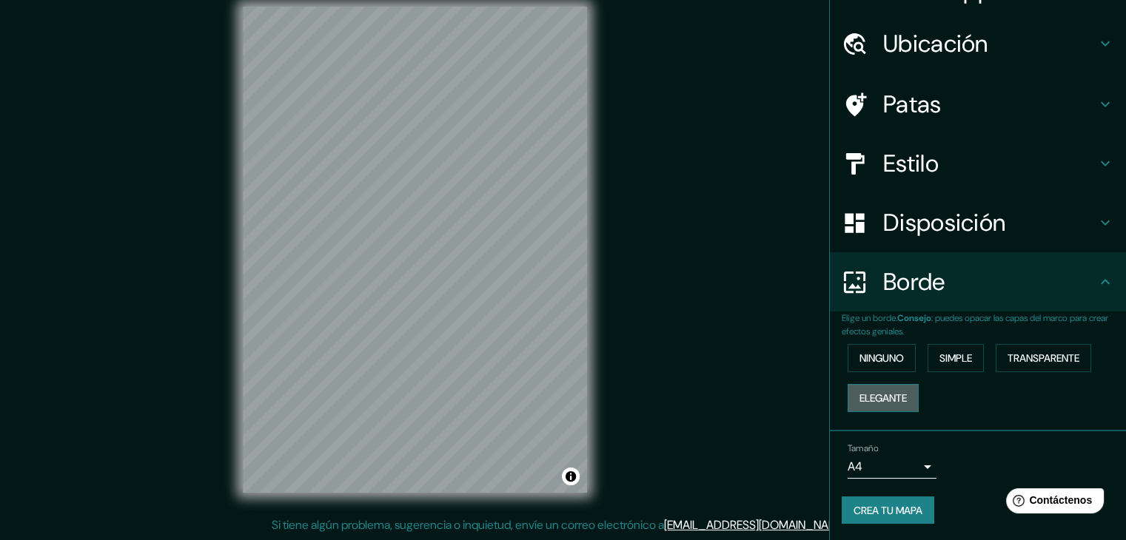
click at [880, 401] on font "Elegante" at bounding box center [882, 398] width 47 height 13
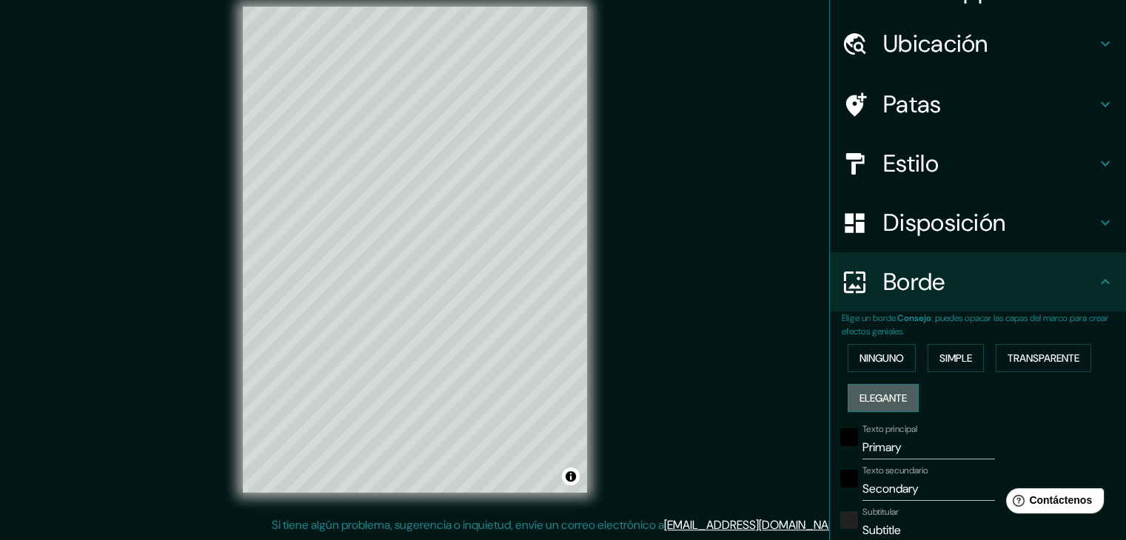
click at [880, 397] on font "Elegante" at bounding box center [882, 398] width 47 height 13
type input "37"
type input "19"
click at [951, 360] on font "Simple" at bounding box center [955, 358] width 33 height 13
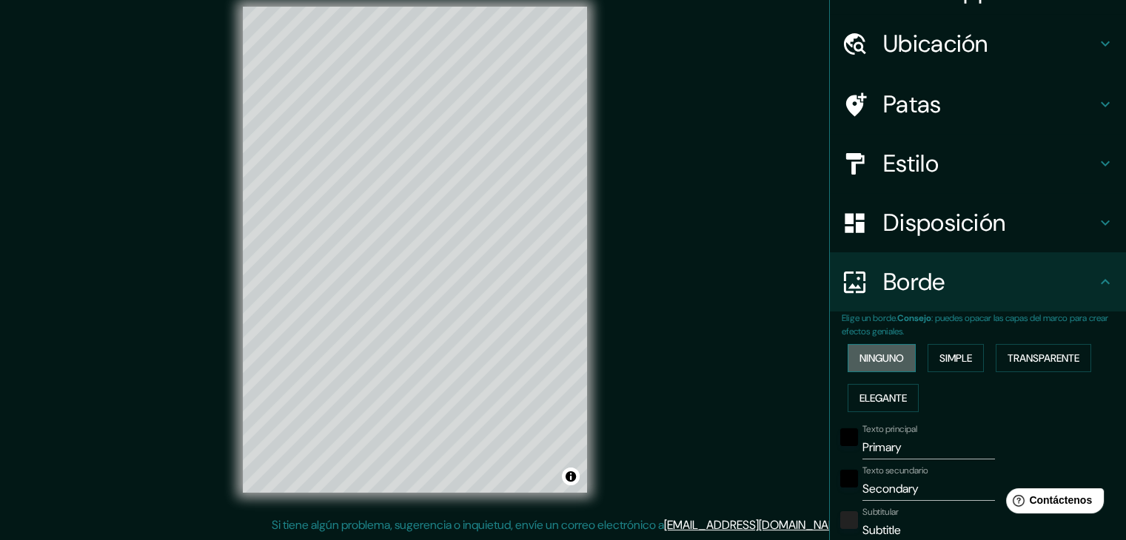
click at [870, 358] on font "Ninguno" at bounding box center [881, 358] width 44 height 13
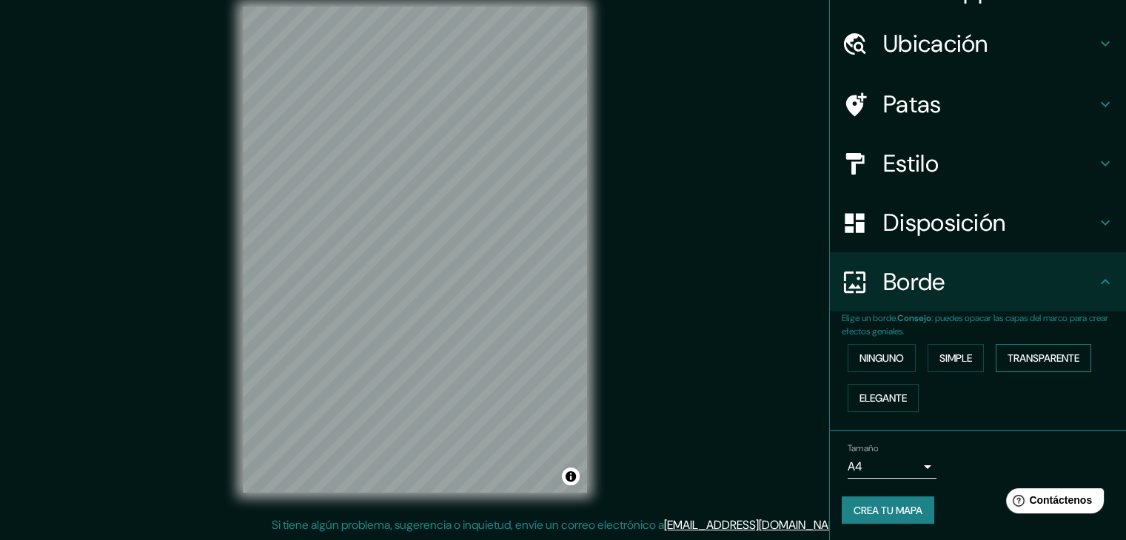
click at [1045, 363] on font "Transparente" at bounding box center [1043, 358] width 72 height 13
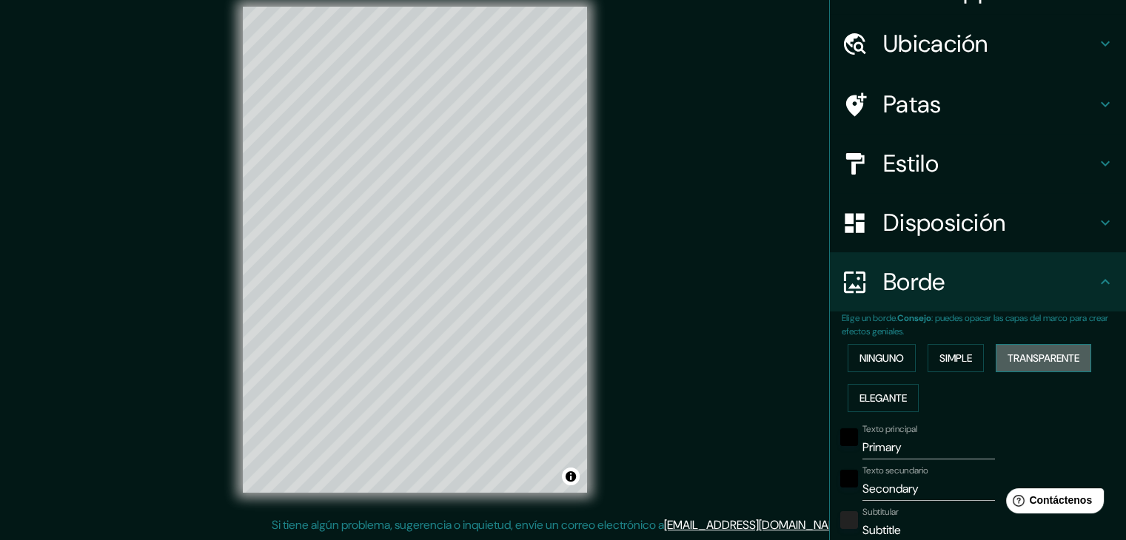
click at [1050, 359] on font "Transparente" at bounding box center [1043, 358] width 72 height 13
type input "223"
type input "37"
click at [888, 403] on font "Elegante" at bounding box center [882, 398] width 47 height 19
click at [882, 362] on font "Ninguno" at bounding box center [881, 358] width 44 height 13
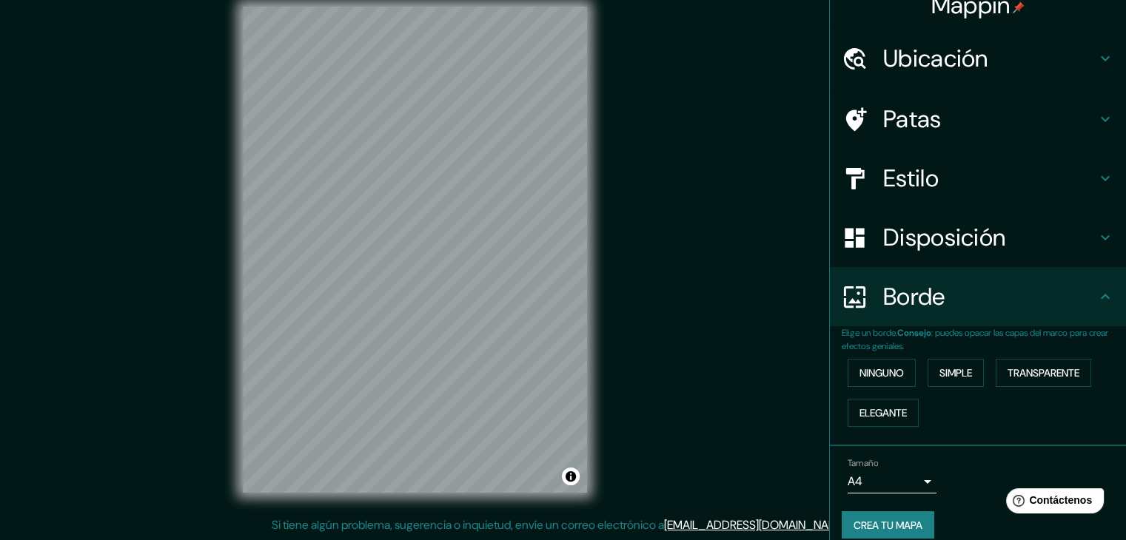
scroll to position [0, 0]
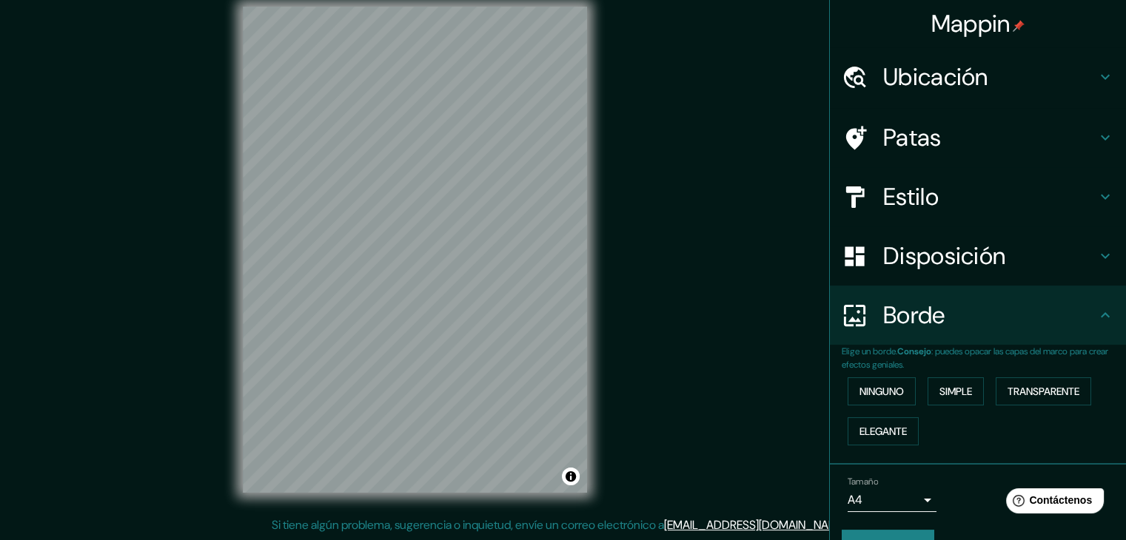
click at [955, 203] on h4 "Estilo" at bounding box center [989, 197] width 213 height 30
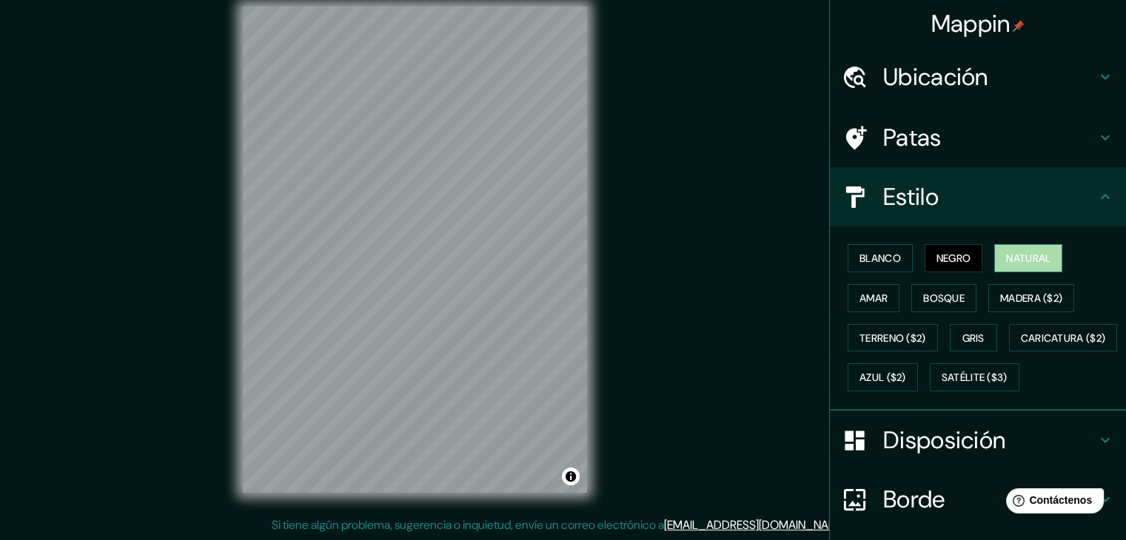
click at [1024, 255] on font "Natural" at bounding box center [1028, 258] width 44 height 13
click at [868, 302] on font "Amar" at bounding box center [873, 298] width 28 height 13
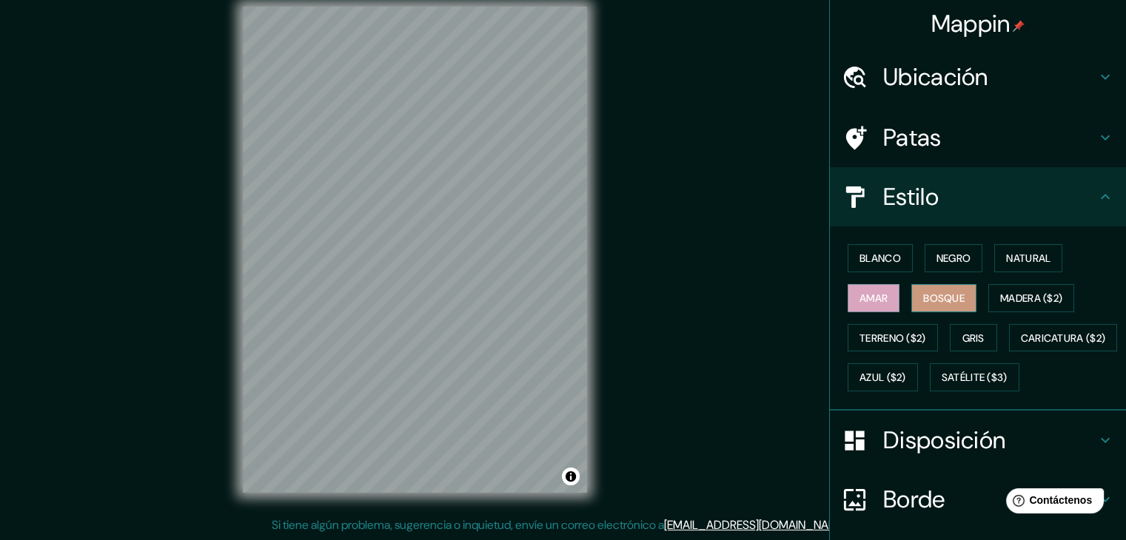
click at [927, 303] on font "Bosque" at bounding box center [943, 298] width 41 height 13
click at [859, 303] on font "Amar" at bounding box center [873, 298] width 28 height 19
click at [933, 306] on button "Bosque" at bounding box center [943, 298] width 65 height 28
click at [888, 260] on font "Blanco" at bounding box center [879, 258] width 41 height 13
click at [873, 298] on font "Amar" at bounding box center [873, 298] width 28 height 13
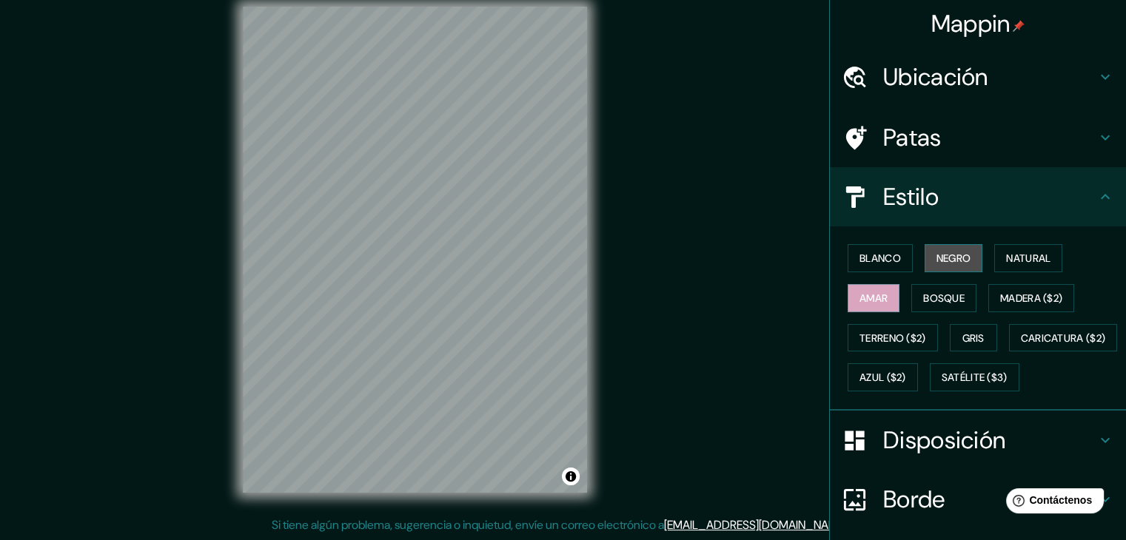
click at [925, 263] on button "Negro" at bounding box center [954, 258] width 58 height 28
click at [979, 256] on div "Blanco Negro Natural Amar Bosque Madera ($2) Terreno ($2) Gris Caricatura ($2) …" at bounding box center [984, 317] width 284 height 159
click at [859, 296] on font "Amar" at bounding box center [873, 298] width 28 height 13
click at [966, 332] on font "Gris" at bounding box center [973, 338] width 22 height 13
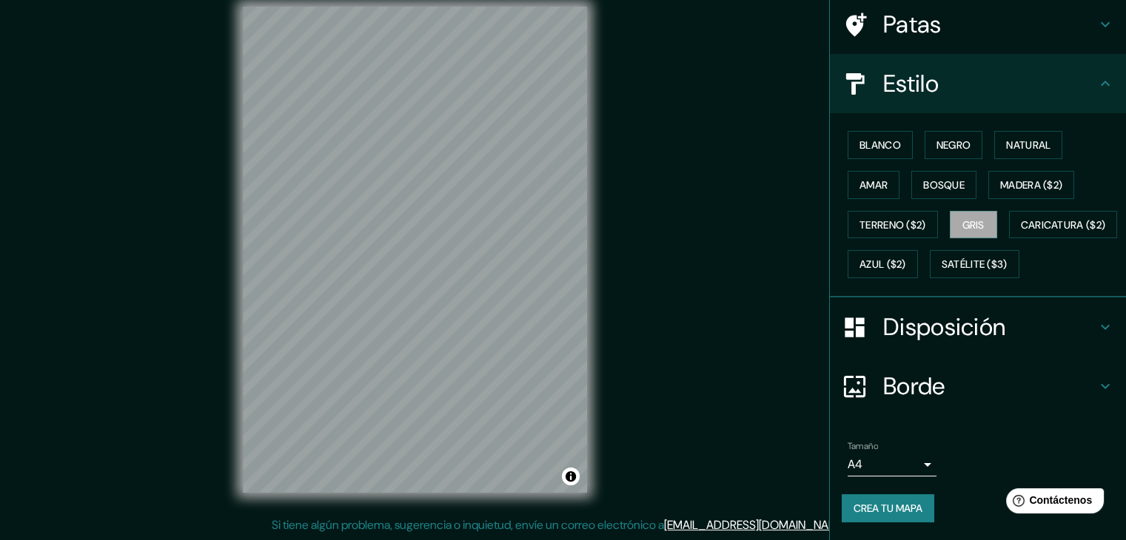
scroll to position [150, 0]
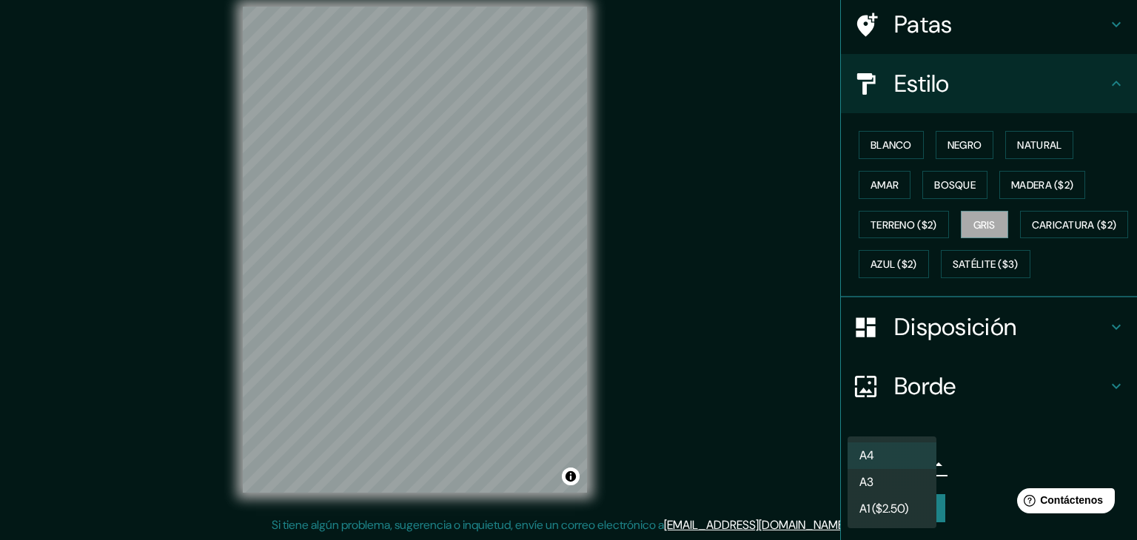
click at [903, 474] on body "Mappin Ubicación Casa Grande, Departamento de La Libertad, Perú Patas Estilo Bl…" at bounding box center [568, 253] width 1137 height 540
click at [906, 489] on li "A3" at bounding box center [892, 483] width 89 height 27
type input "a4"
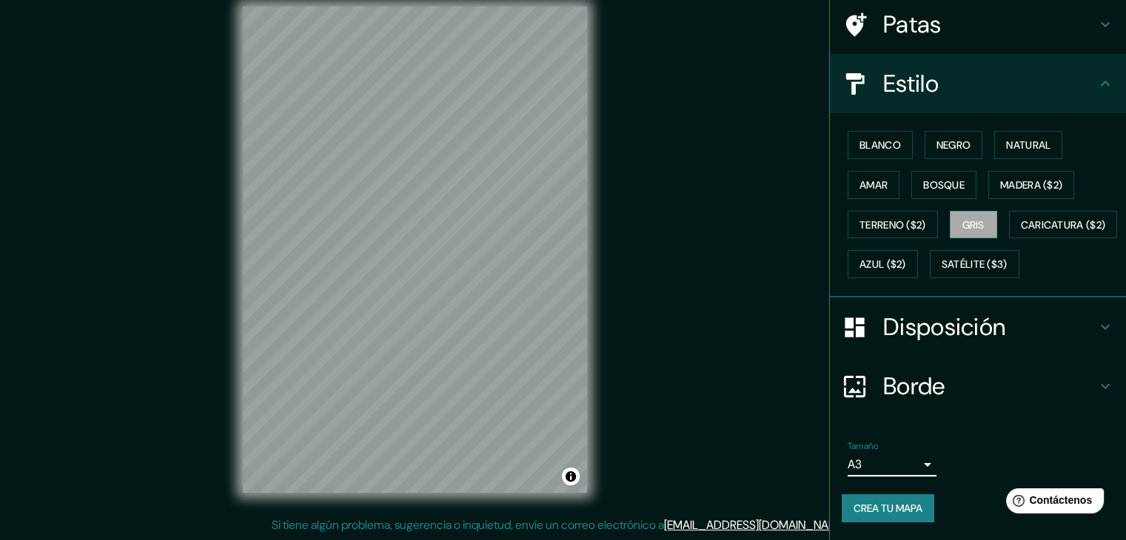
click at [870, 513] on font "Crea tu mapa" at bounding box center [887, 508] width 69 height 13
click at [888, 510] on div "Crea tu mapa" at bounding box center [978, 508] width 272 height 28
click at [1006, 138] on font "Natural" at bounding box center [1028, 144] width 44 height 13
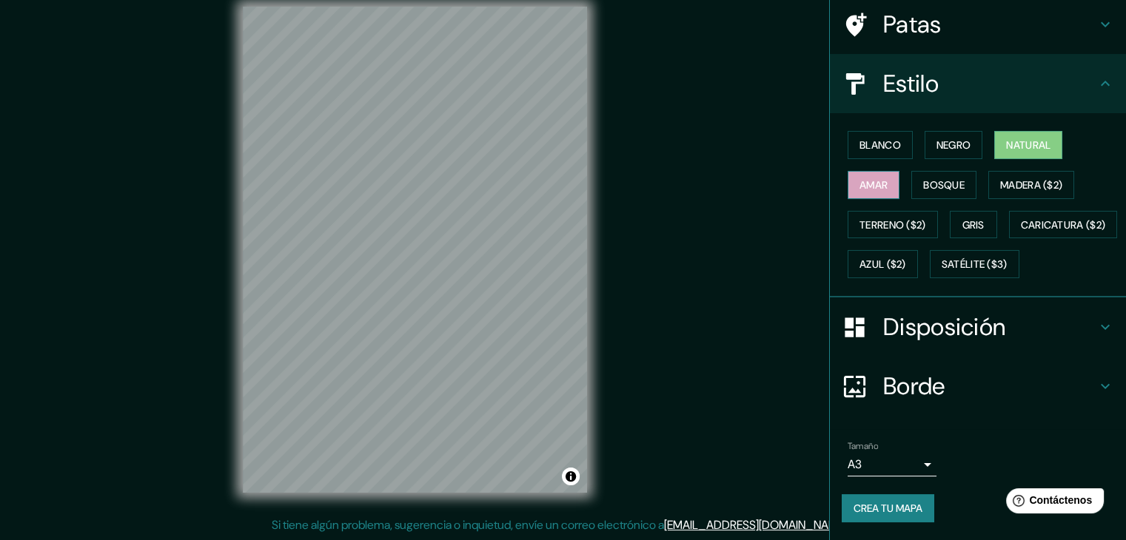
click at [870, 178] on font "Amar" at bounding box center [873, 184] width 28 height 13
click at [897, 507] on font "Crea tu mapa" at bounding box center [887, 508] width 69 height 13
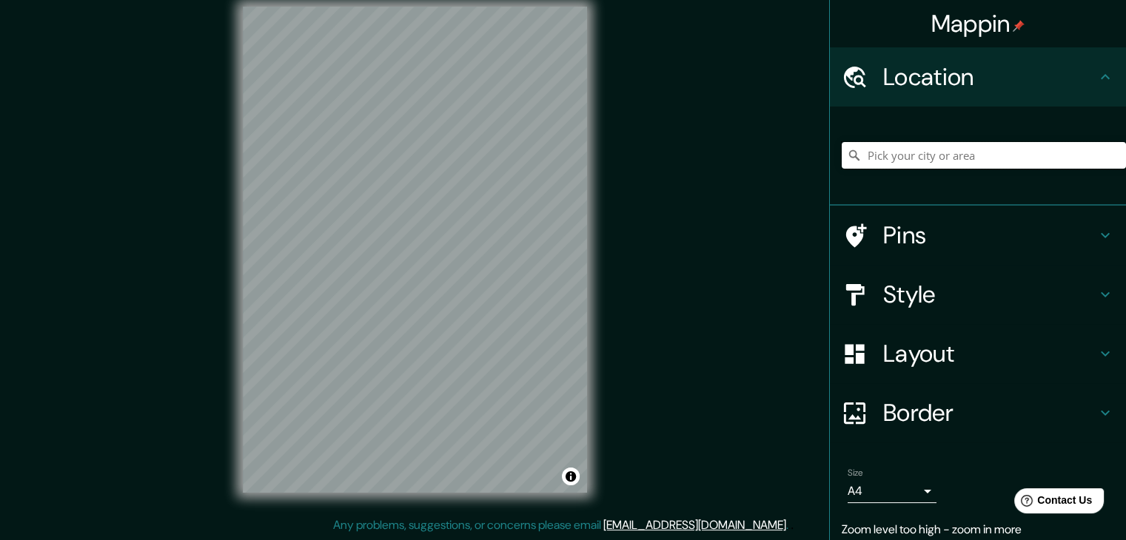
click at [1007, 149] on input "Pick your city or area" at bounding box center [984, 155] width 284 height 27
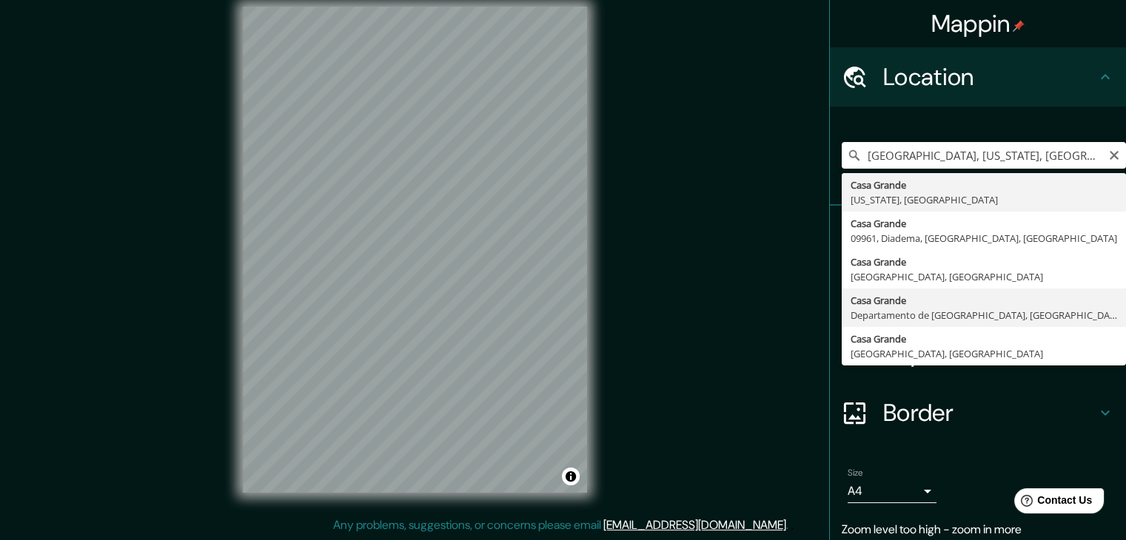
type input "[GEOGRAPHIC_DATA], [GEOGRAPHIC_DATA], [GEOGRAPHIC_DATA]"
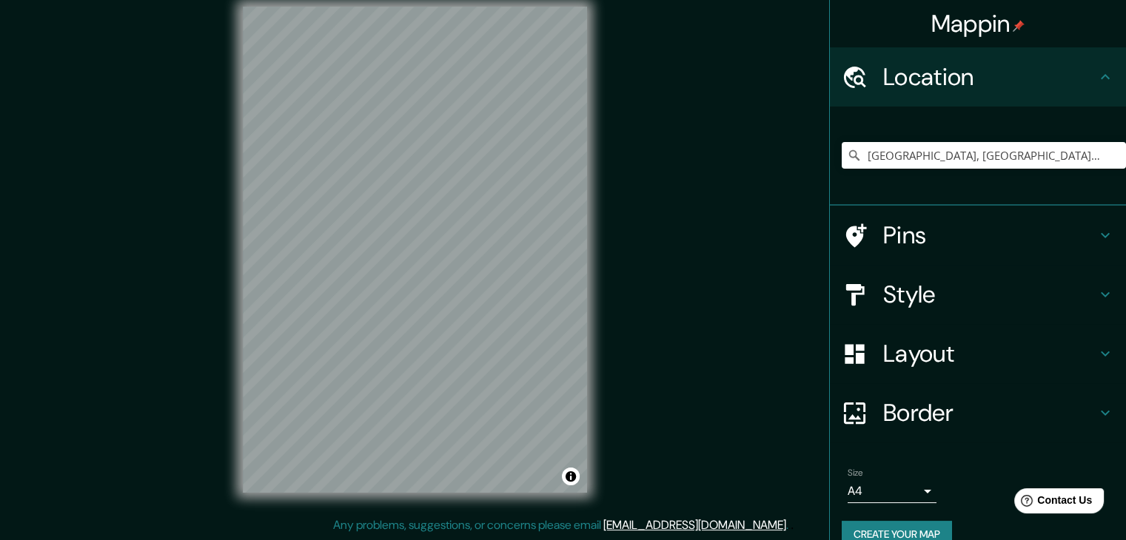
click at [912, 300] on h4 "Style" at bounding box center [989, 295] width 213 height 30
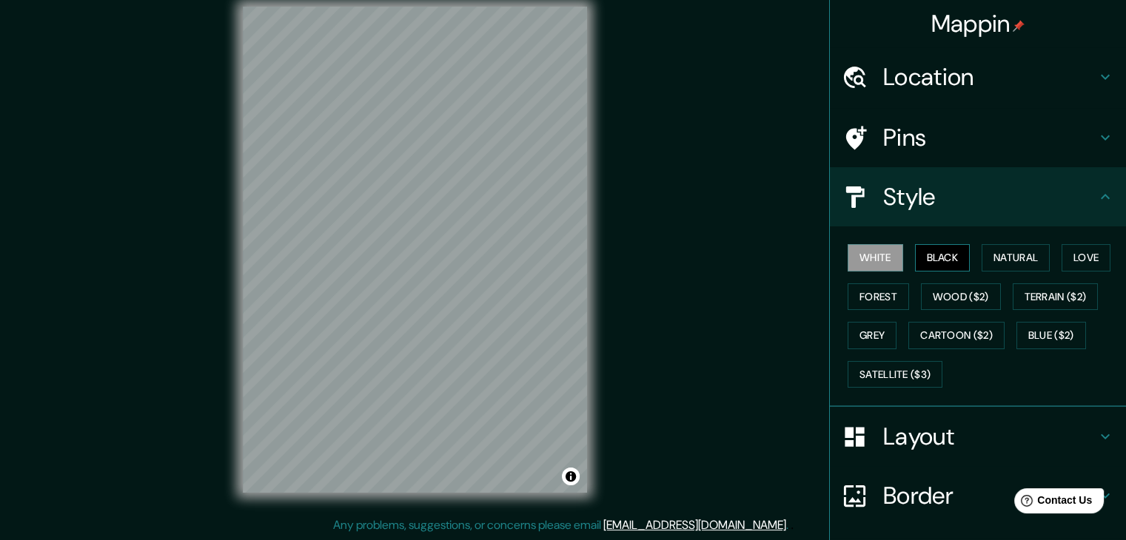
click at [933, 258] on button "Black" at bounding box center [943, 257] width 56 height 27
click at [876, 301] on button "Forest" at bounding box center [878, 297] width 61 height 27
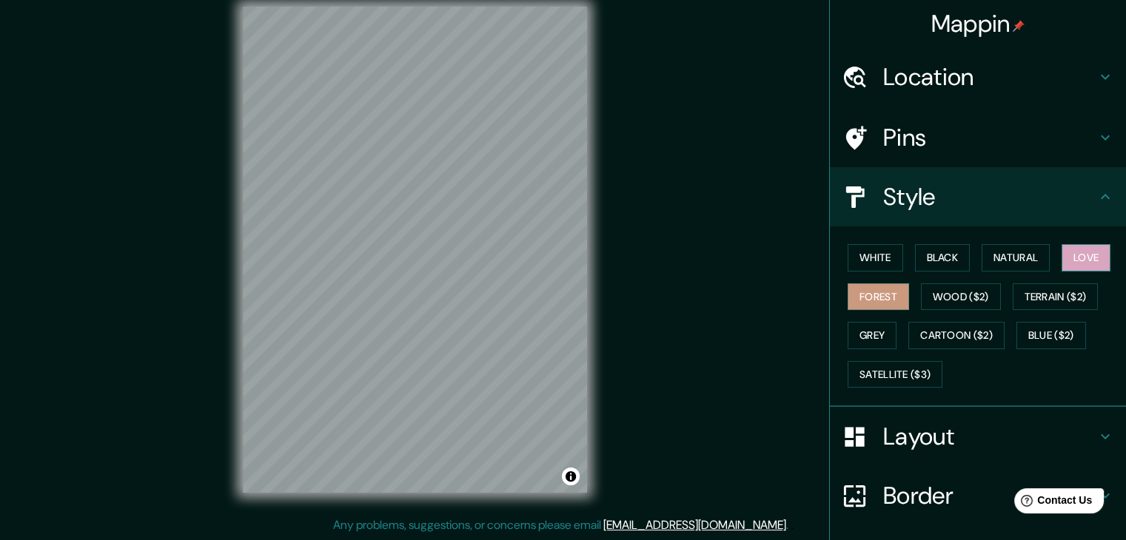
click at [1101, 255] on button "Love" at bounding box center [1085, 257] width 49 height 27
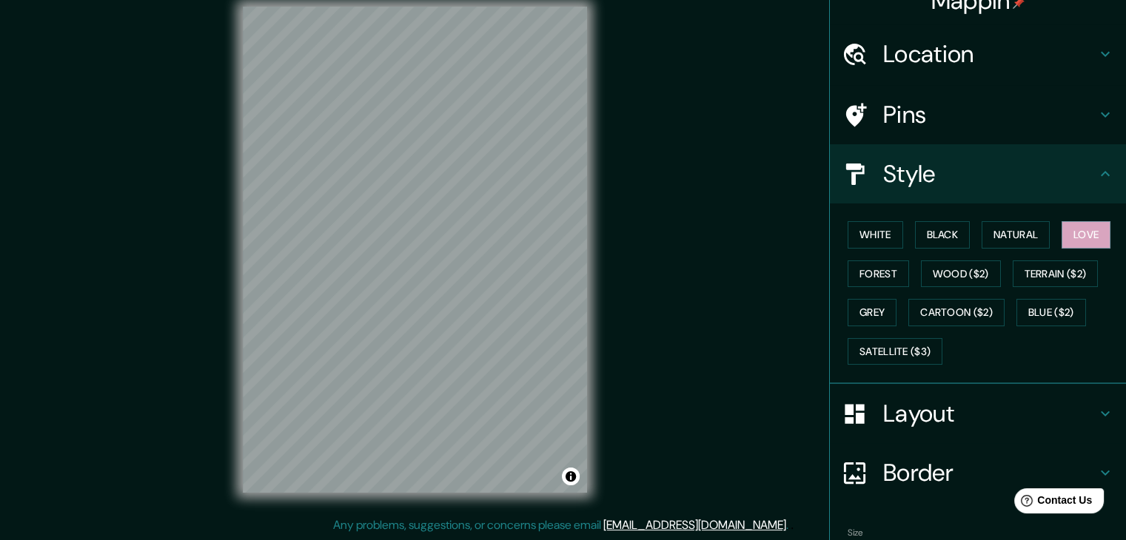
scroll to position [107, 0]
